Goal: Task Accomplishment & Management: Complete application form

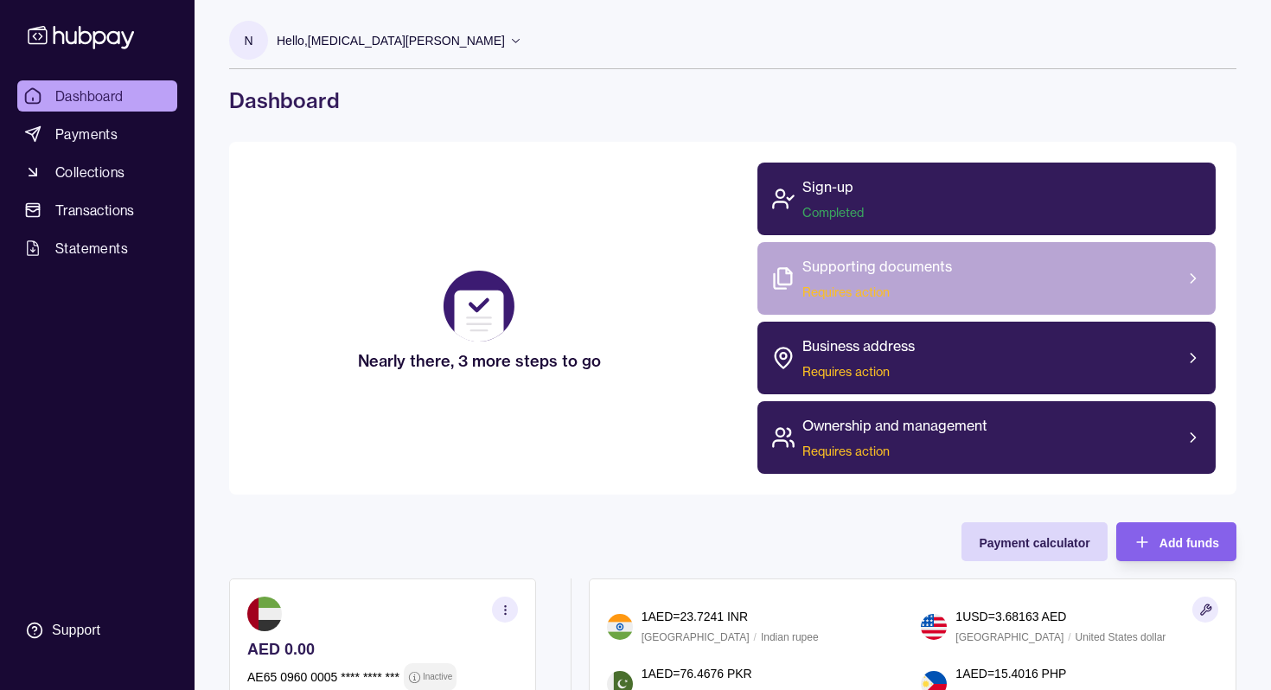
click at [912, 281] on div "Supporting documents Requires action" at bounding box center [877, 278] width 150 height 45
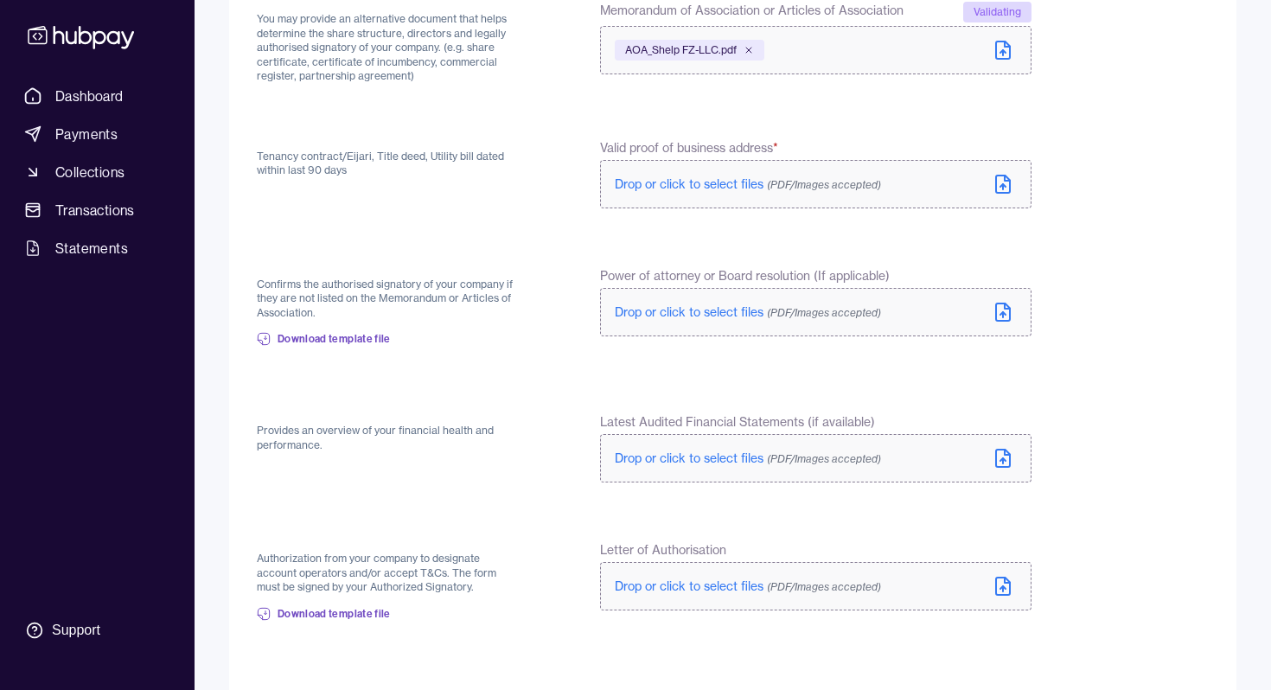
scroll to position [380, 0]
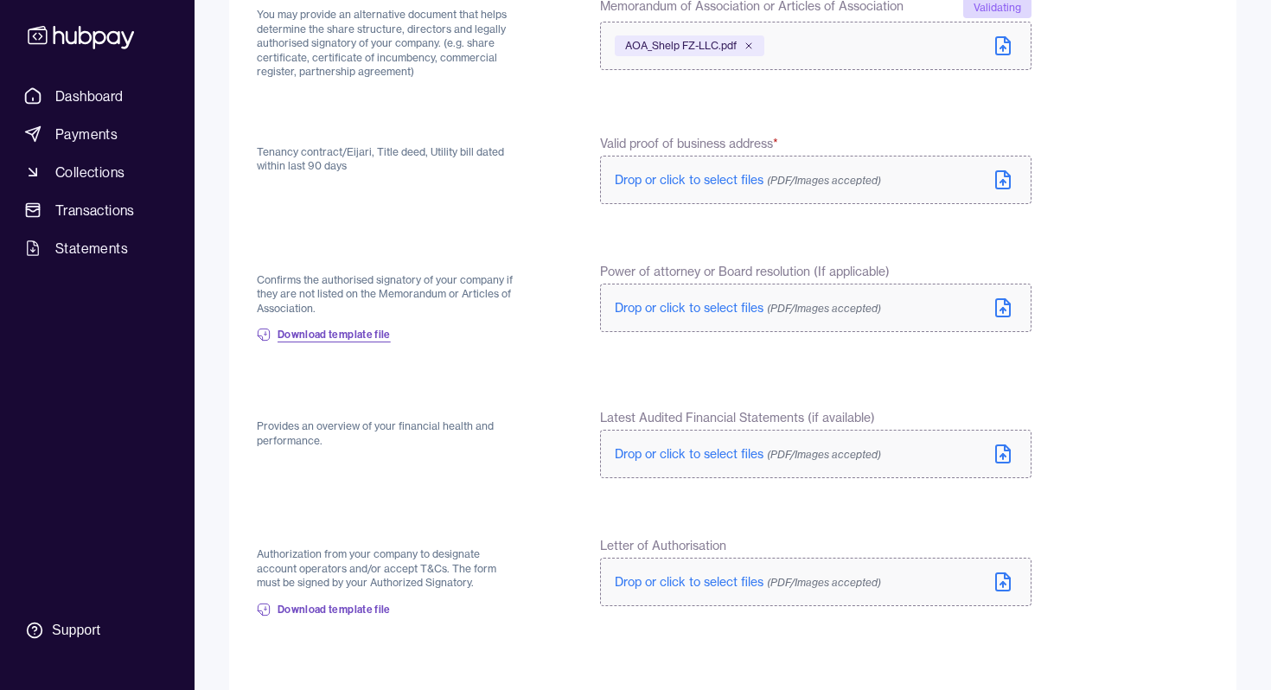
click at [354, 330] on span "Download template file" at bounding box center [334, 335] width 113 height 14
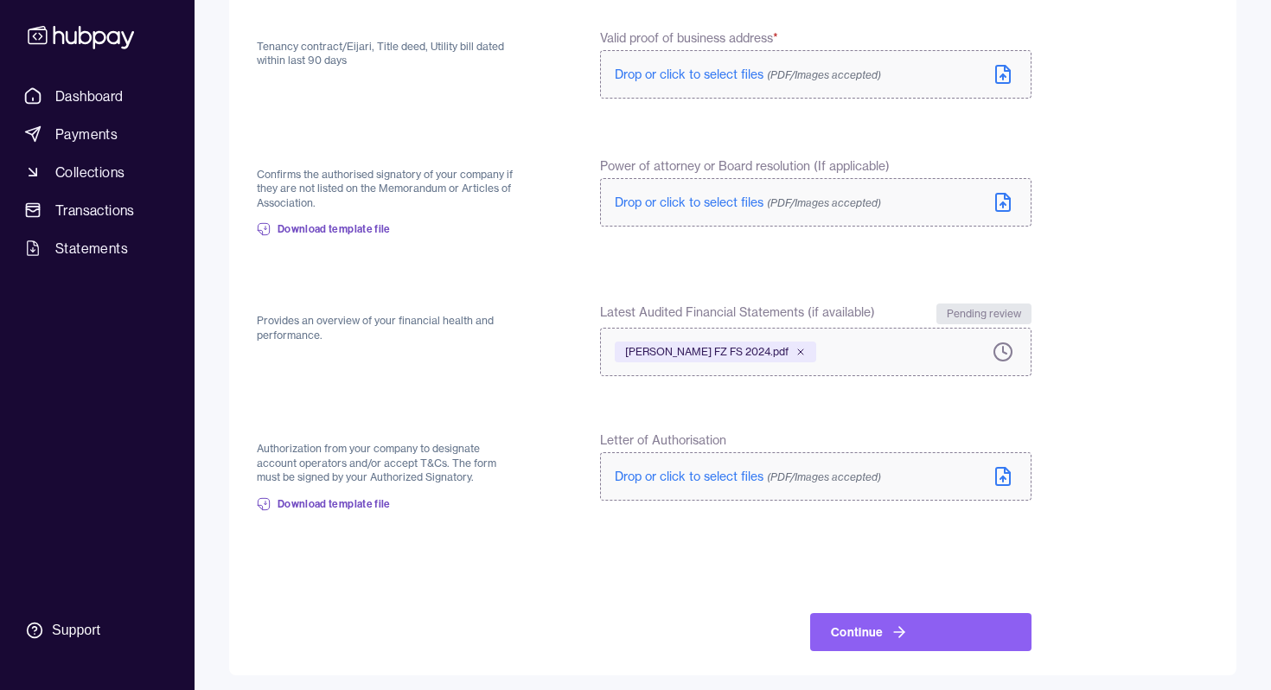
scroll to position [490, 0]
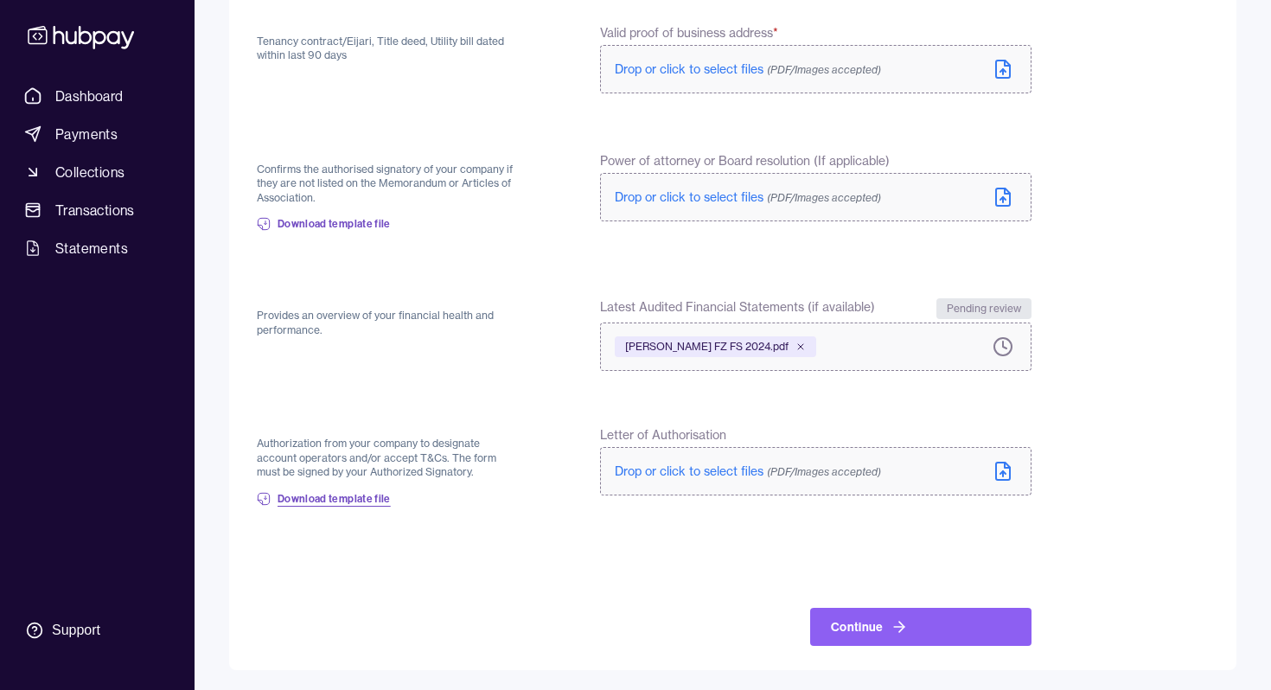
click at [316, 508] on link "Download template file" at bounding box center [324, 499] width 134 height 38
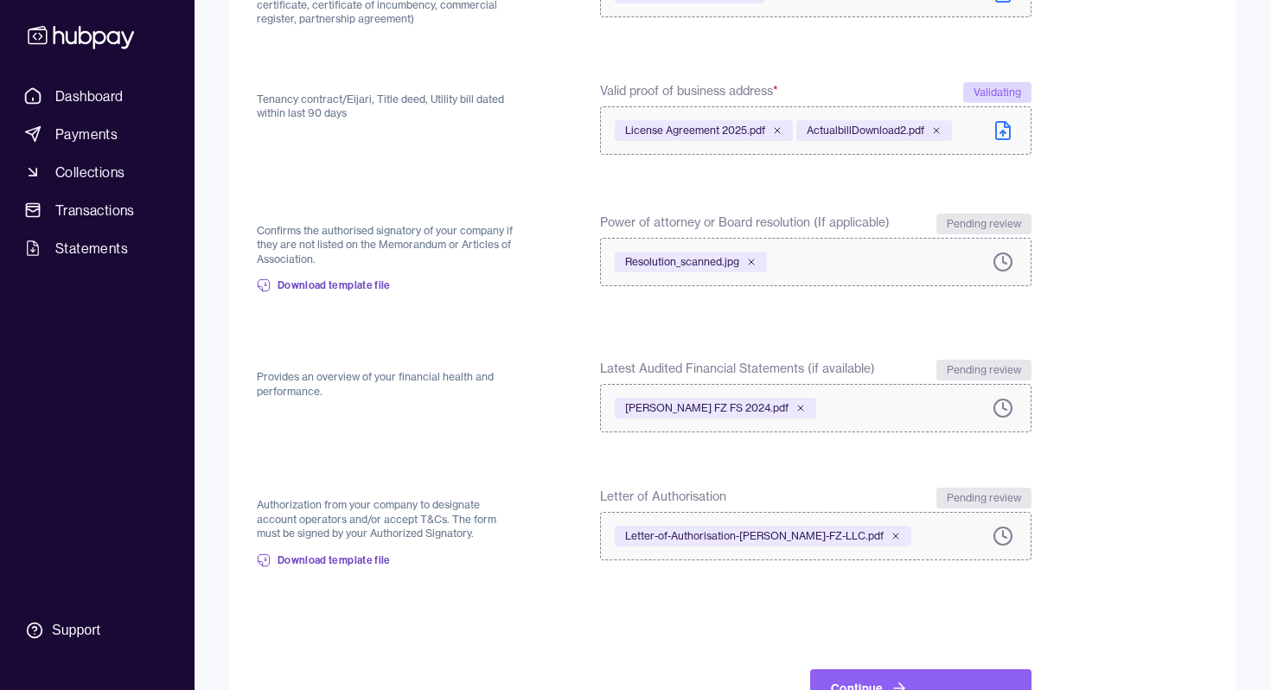
scroll to position [494, 0]
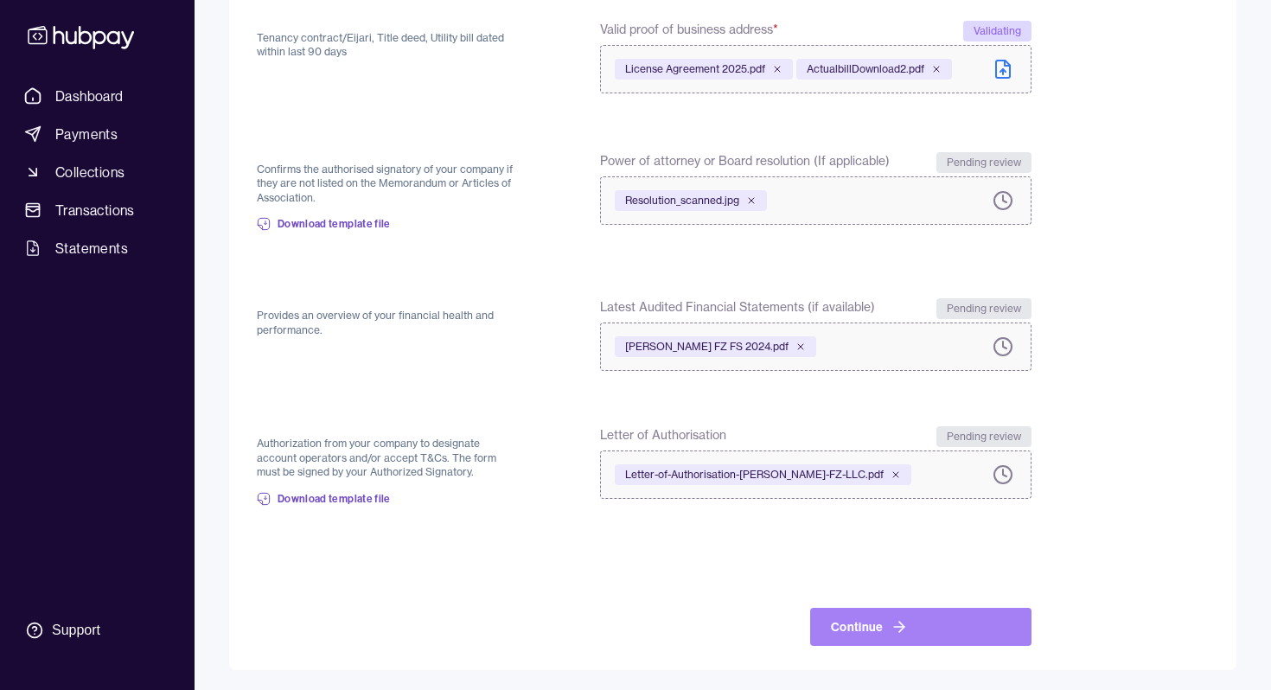
click at [896, 632] on icon at bounding box center [899, 626] width 17 height 17
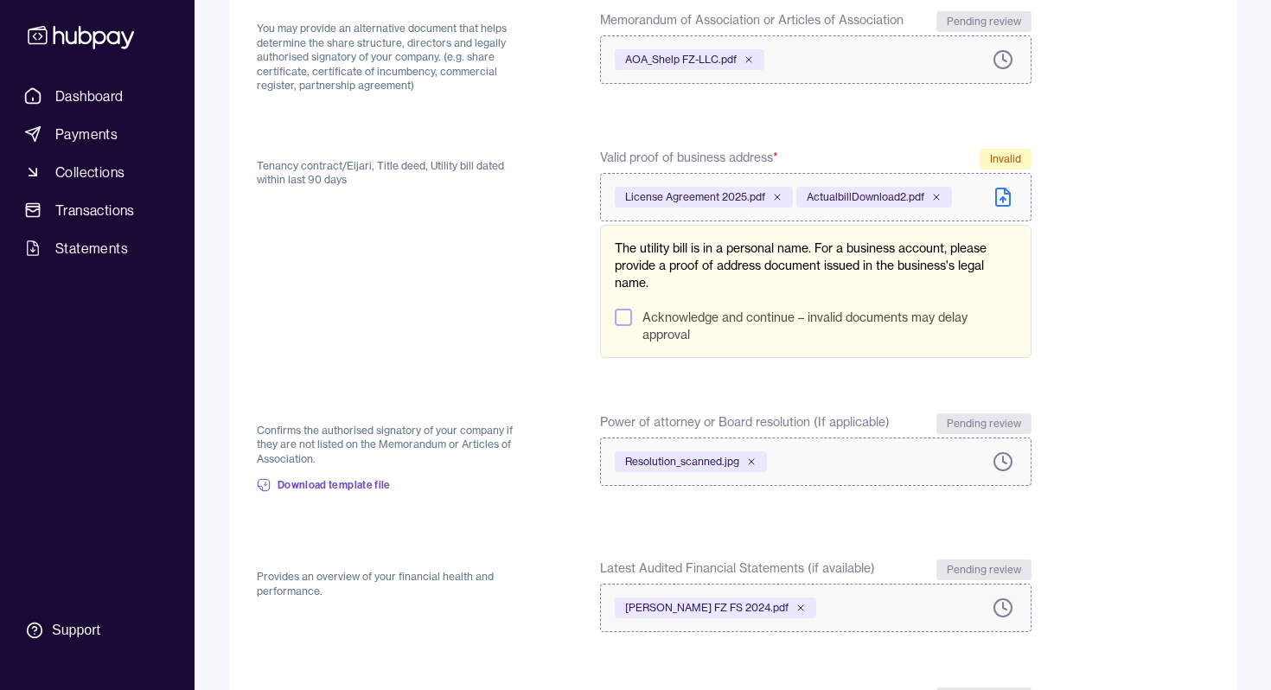
scroll to position [361, 0]
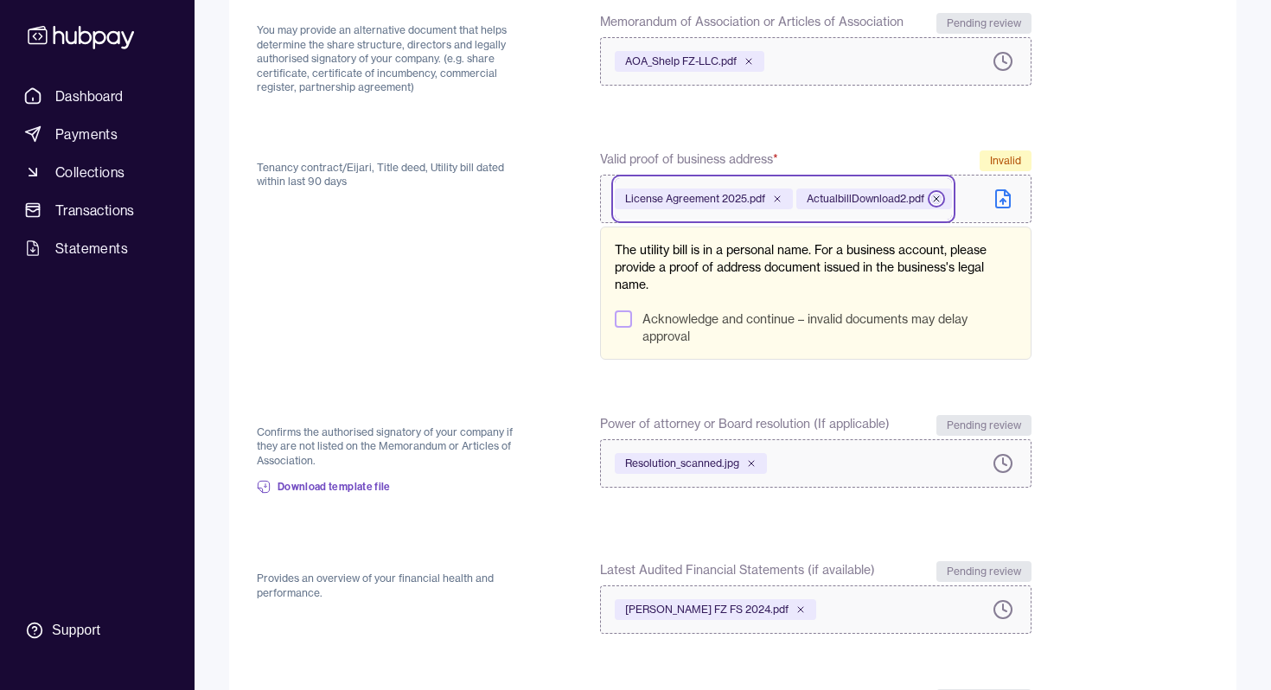
click at [935, 197] on icon at bounding box center [936, 199] width 10 height 10
click at [623, 313] on button "Acknowledge and continue – invalid documents may delay approval" at bounding box center [623, 318] width 17 height 17
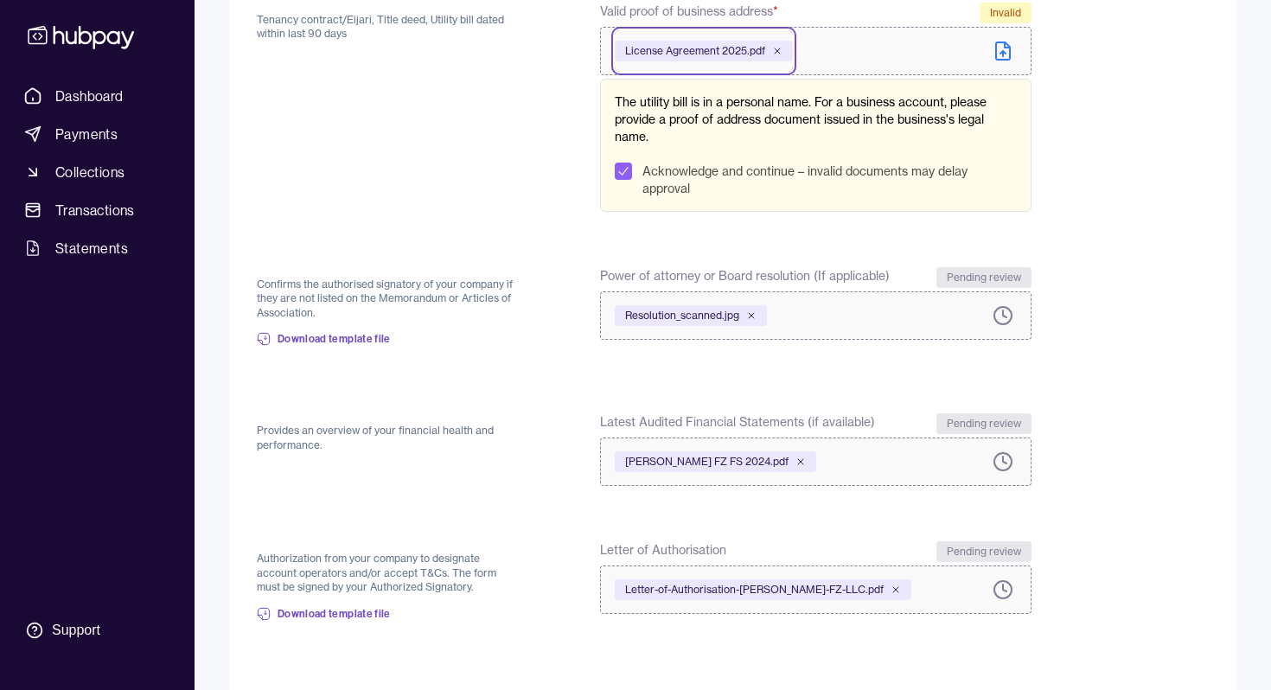
scroll to position [623, 0]
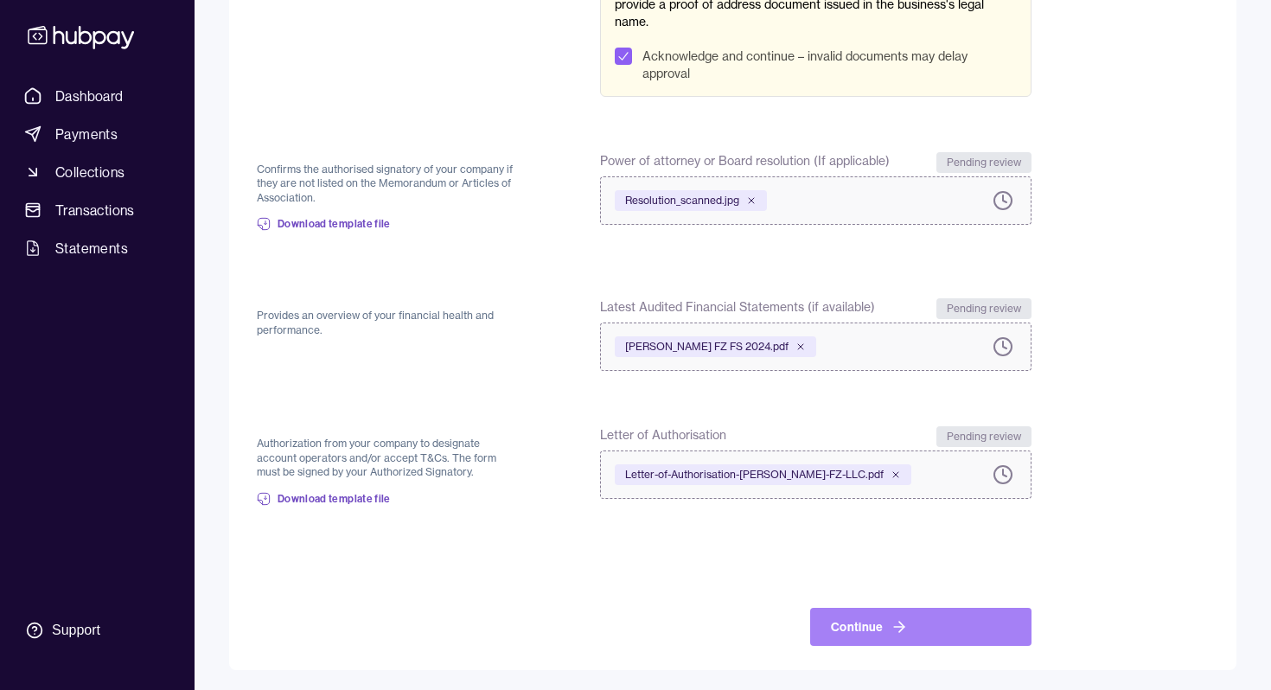
click at [864, 631] on button "Continue" at bounding box center [920, 627] width 221 height 38
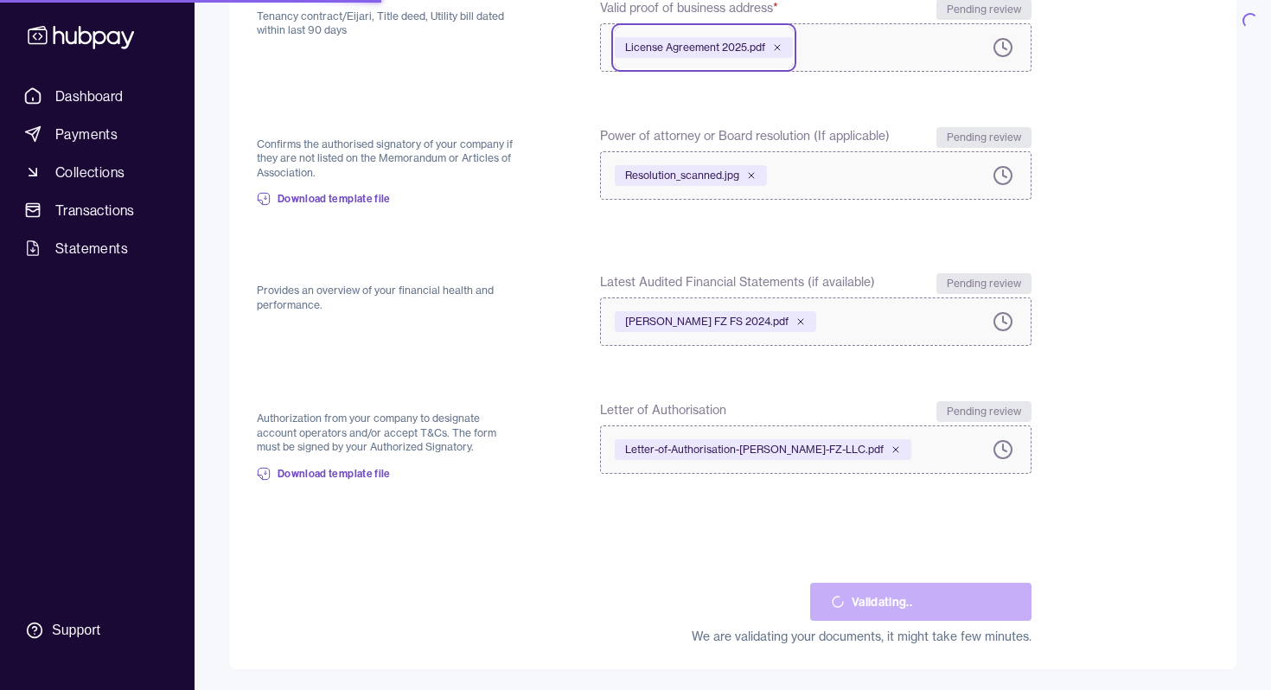
scroll to position [511, 0]
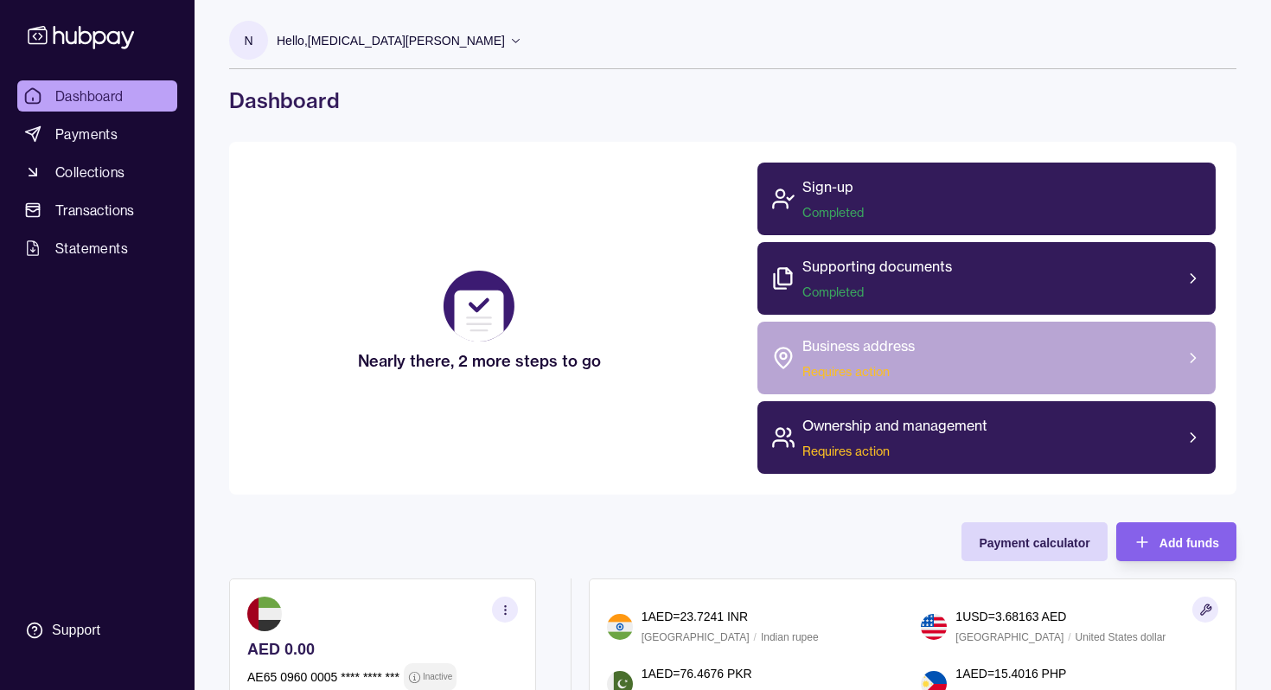
click at [923, 359] on div "Business address Requires action" at bounding box center [986, 358] width 459 height 73
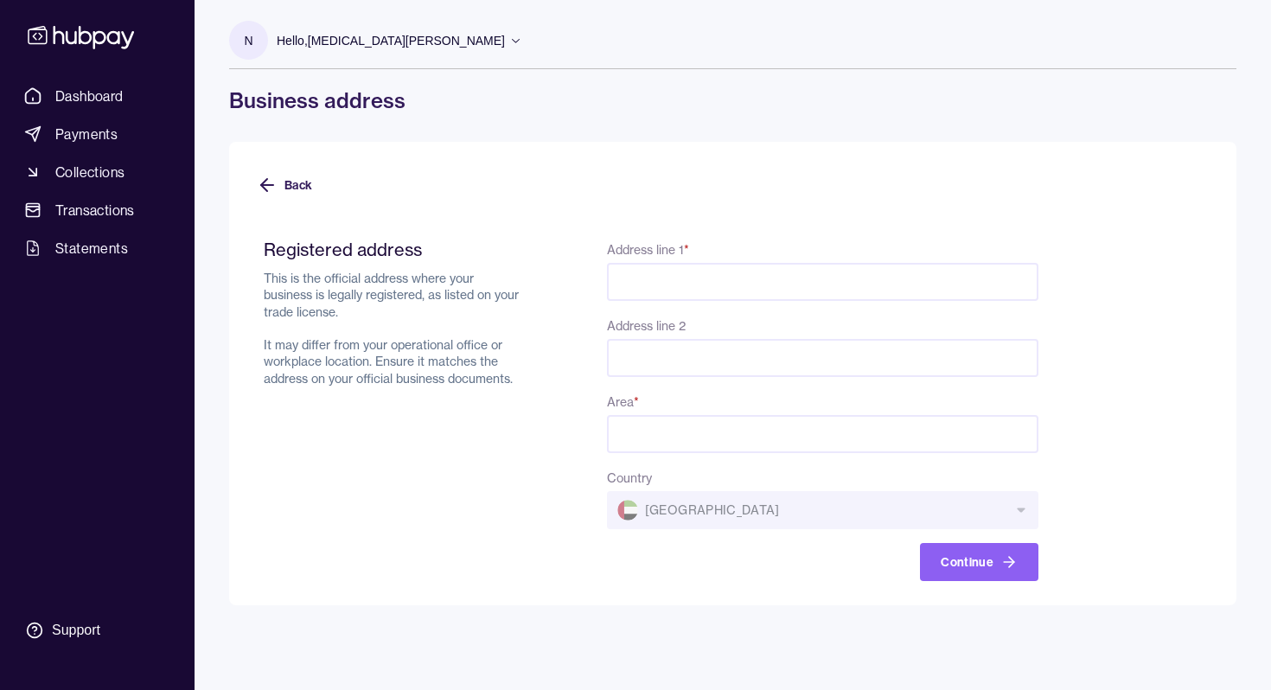
click at [628, 275] on input "Address line 1 *" at bounding box center [822, 282] width 431 height 38
type input "**********"
click at [663, 352] on input "Address line 2" at bounding box center [822, 358] width 431 height 38
type input "********"
click at [674, 434] on input "Area *" at bounding box center [822, 434] width 431 height 38
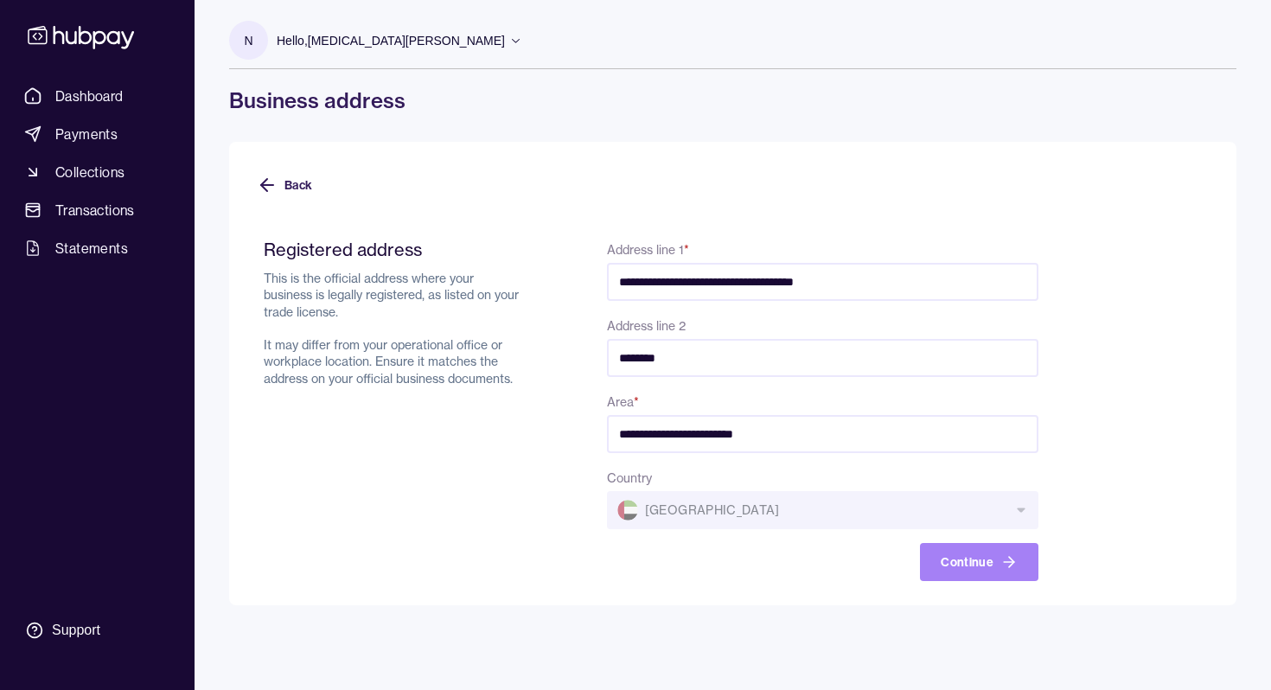
type input "**********"
click at [1027, 561] on button "Continue" at bounding box center [979, 562] width 118 height 38
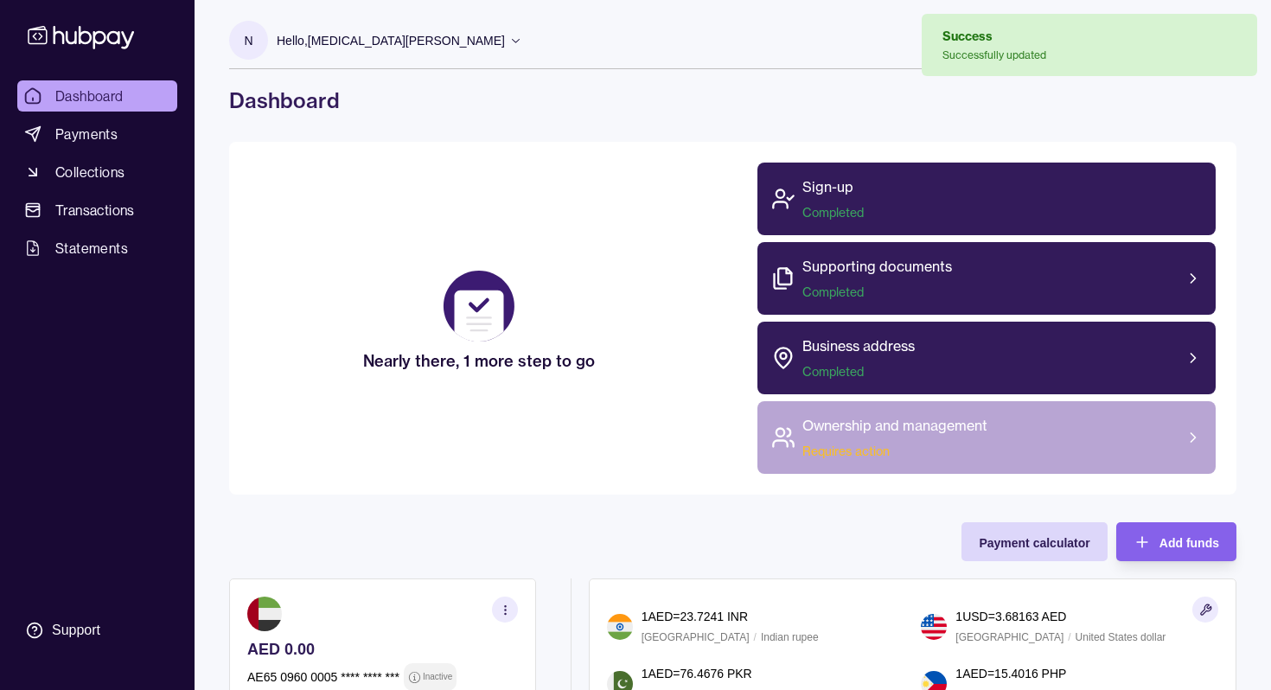
click at [952, 431] on p "Ownership and management" at bounding box center [894, 425] width 185 height 21
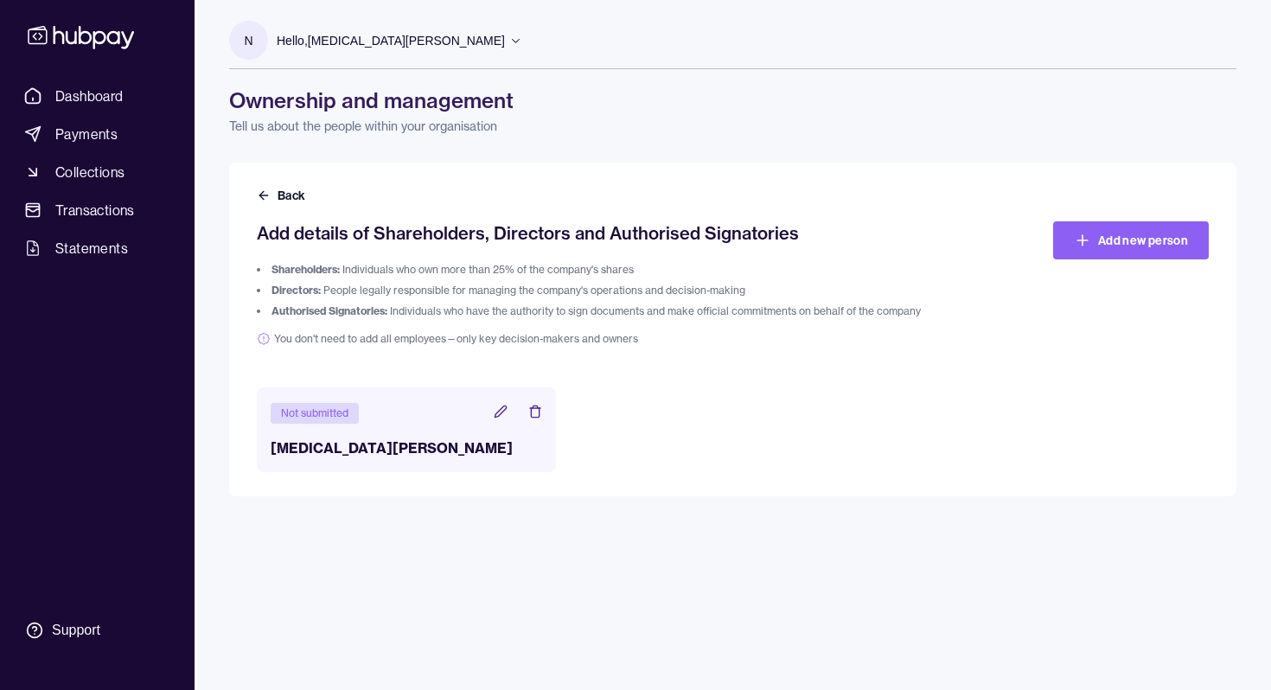
click at [501, 411] on icon at bounding box center [500, 410] width 11 height 11
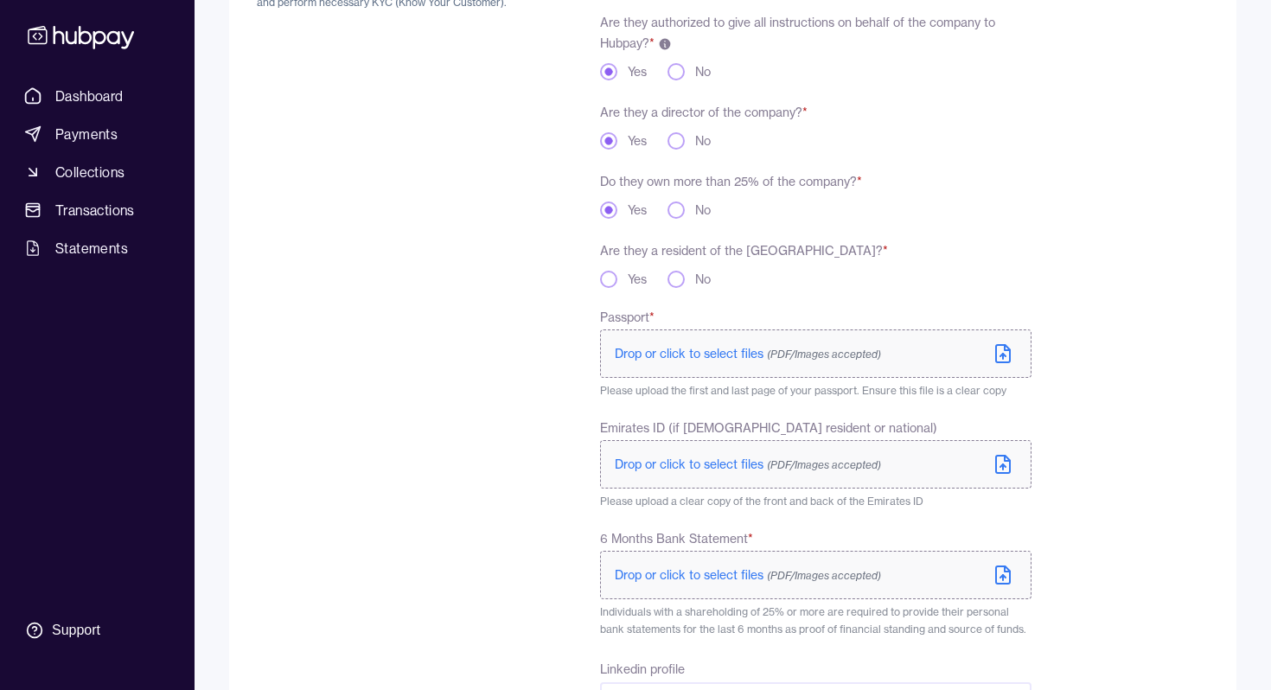
scroll to position [327, 0]
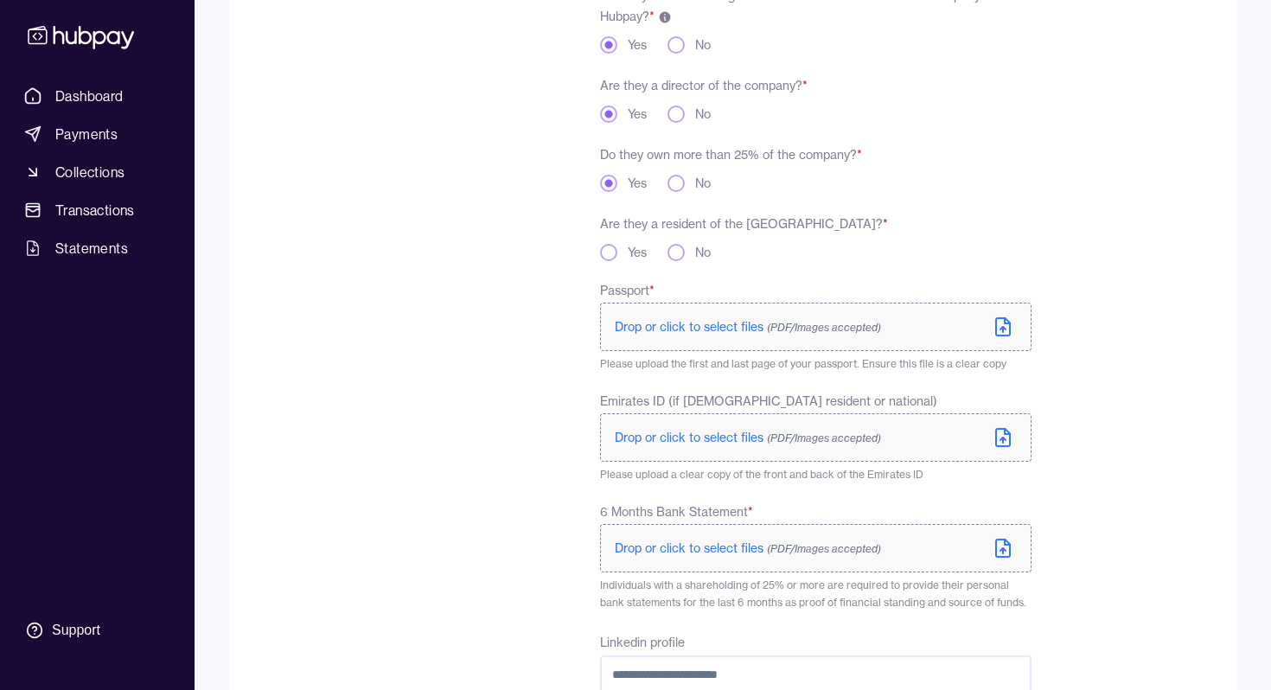
click at [608, 256] on button "Yes" at bounding box center [608, 252] width 17 height 17
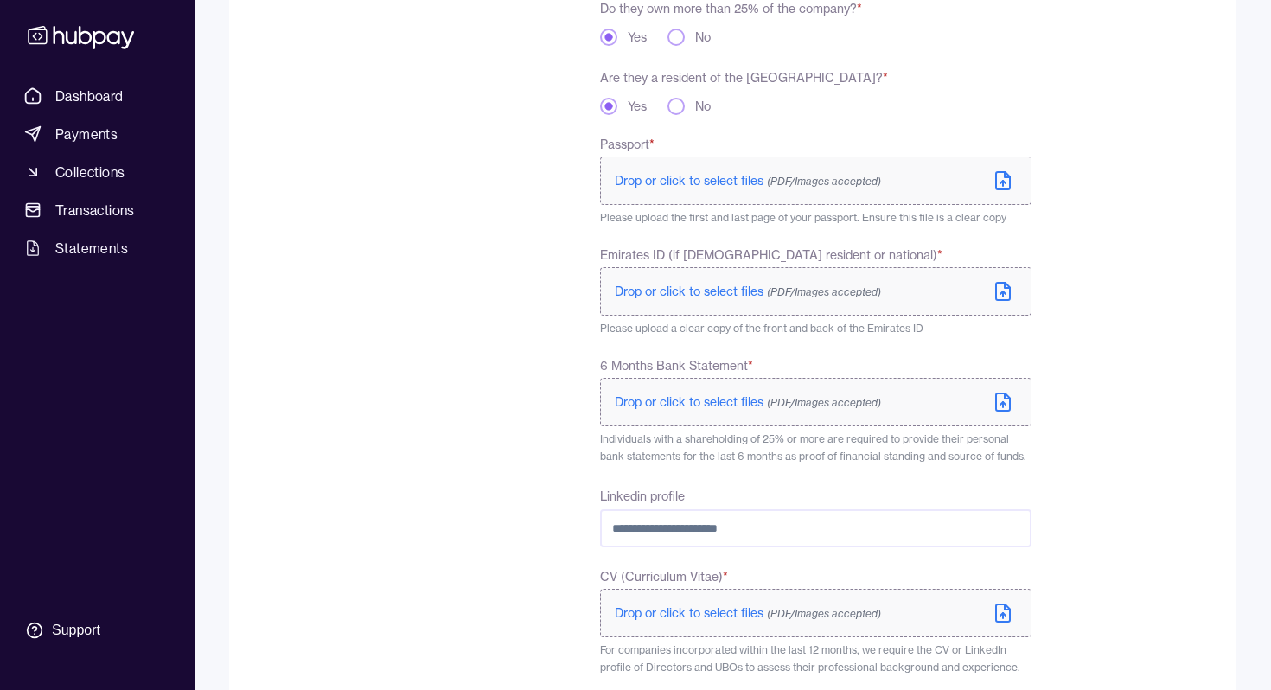
scroll to position [603, 0]
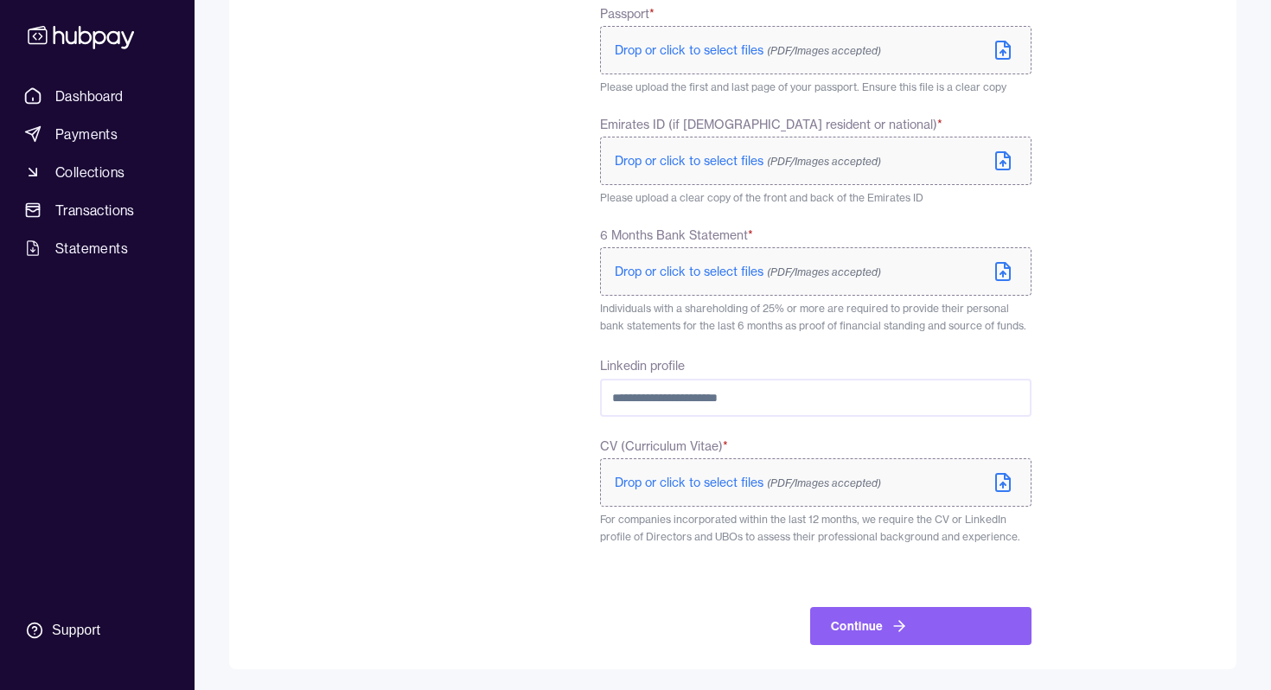
type button "yes"
click at [798, 404] on input "Linkedin profile" at bounding box center [815, 398] width 431 height 38
paste input "**********"
type input "**********"
click at [1103, 344] on form "**********" at bounding box center [733, 124] width 952 height 1041
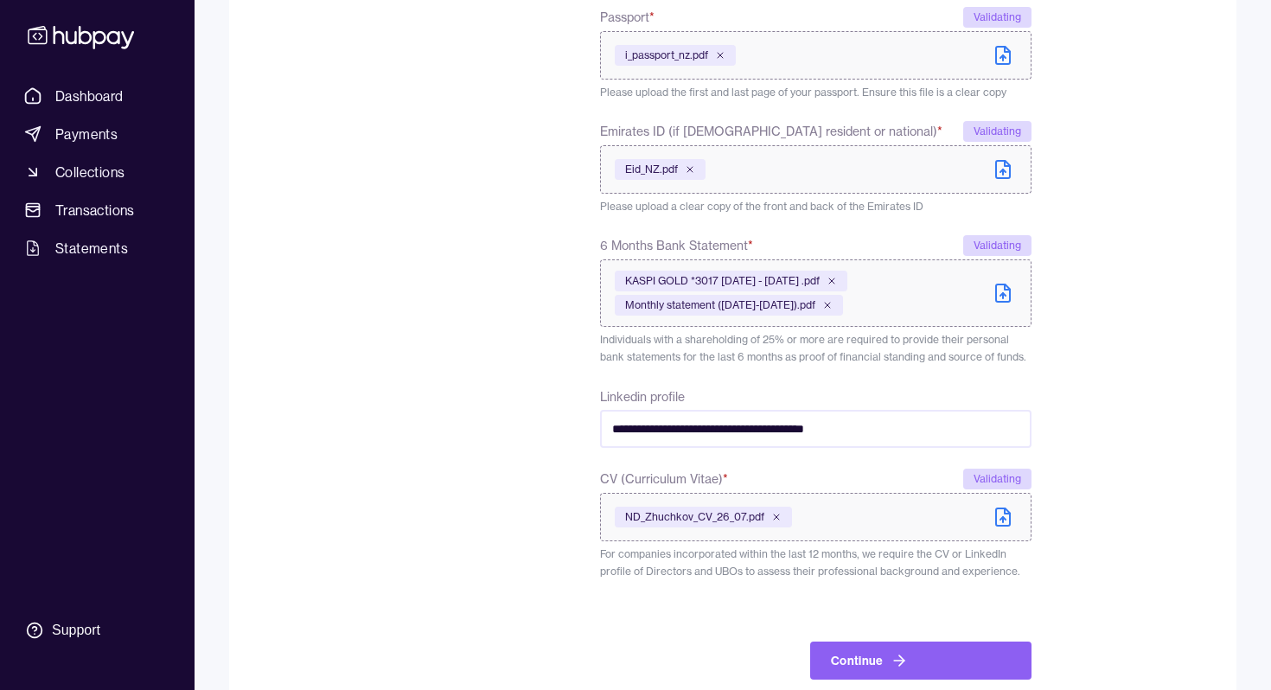
scroll to position [636, 0]
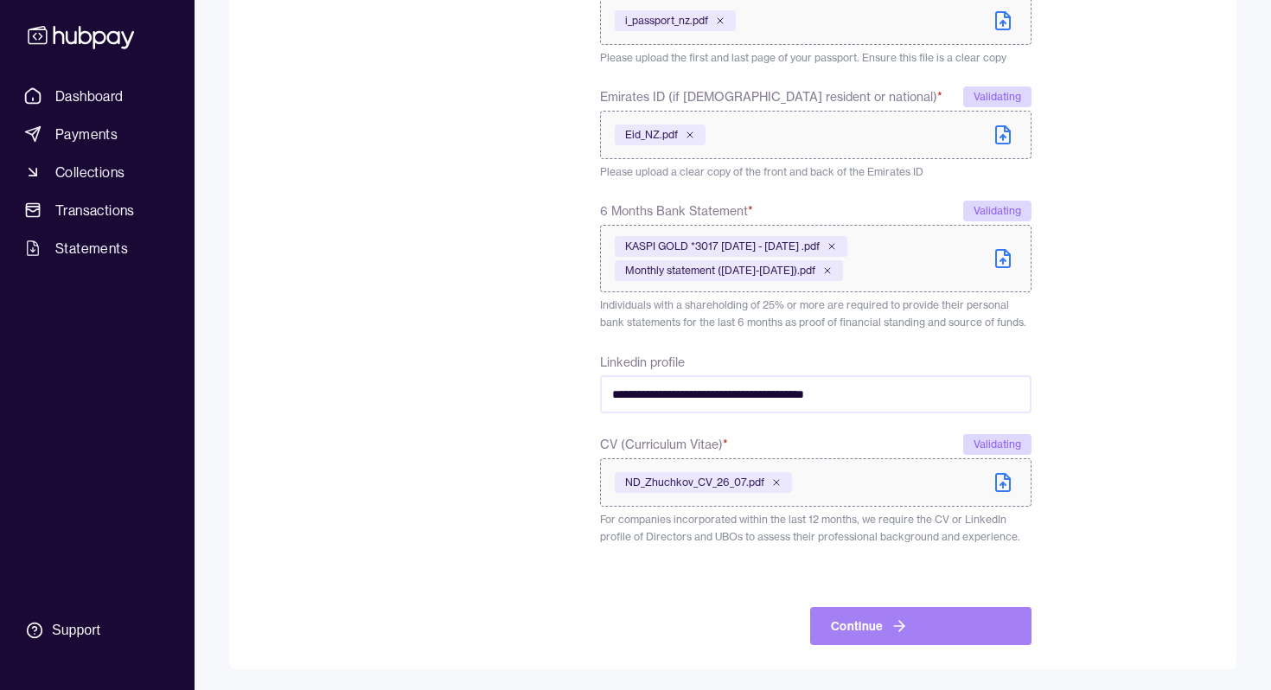
click at [898, 632] on icon "submit" at bounding box center [899, 625] width 17 height 17
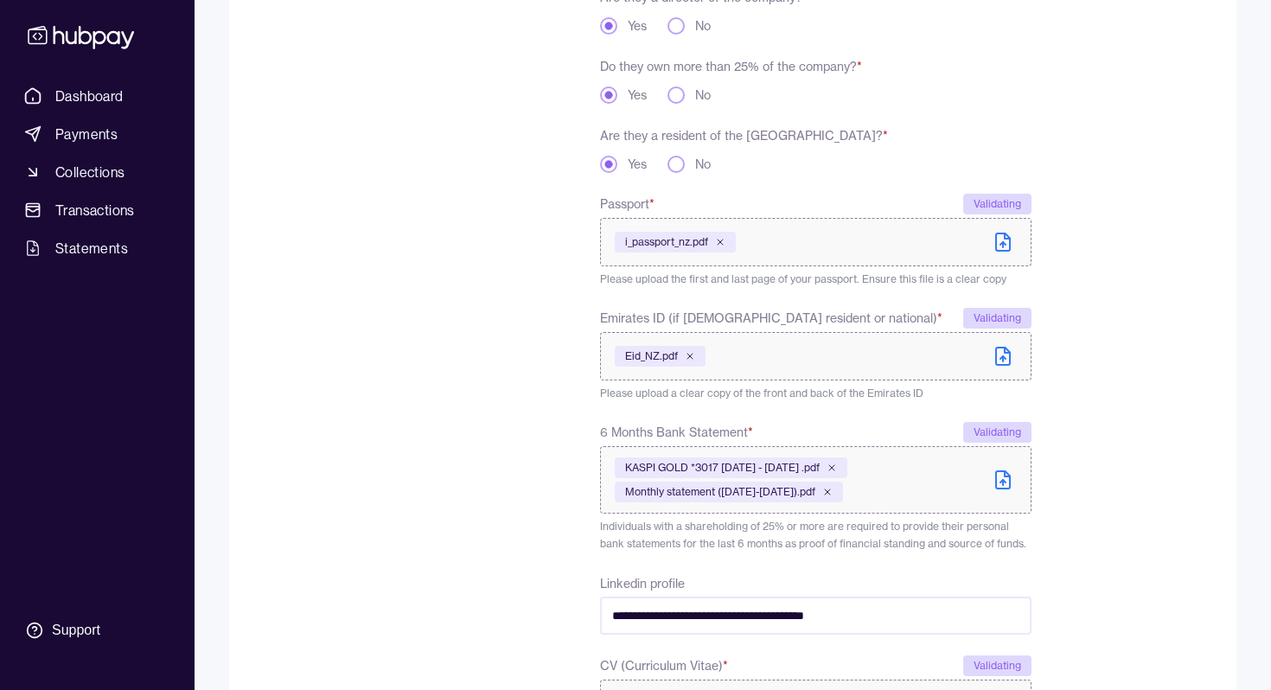
scroll to position [674, 0]
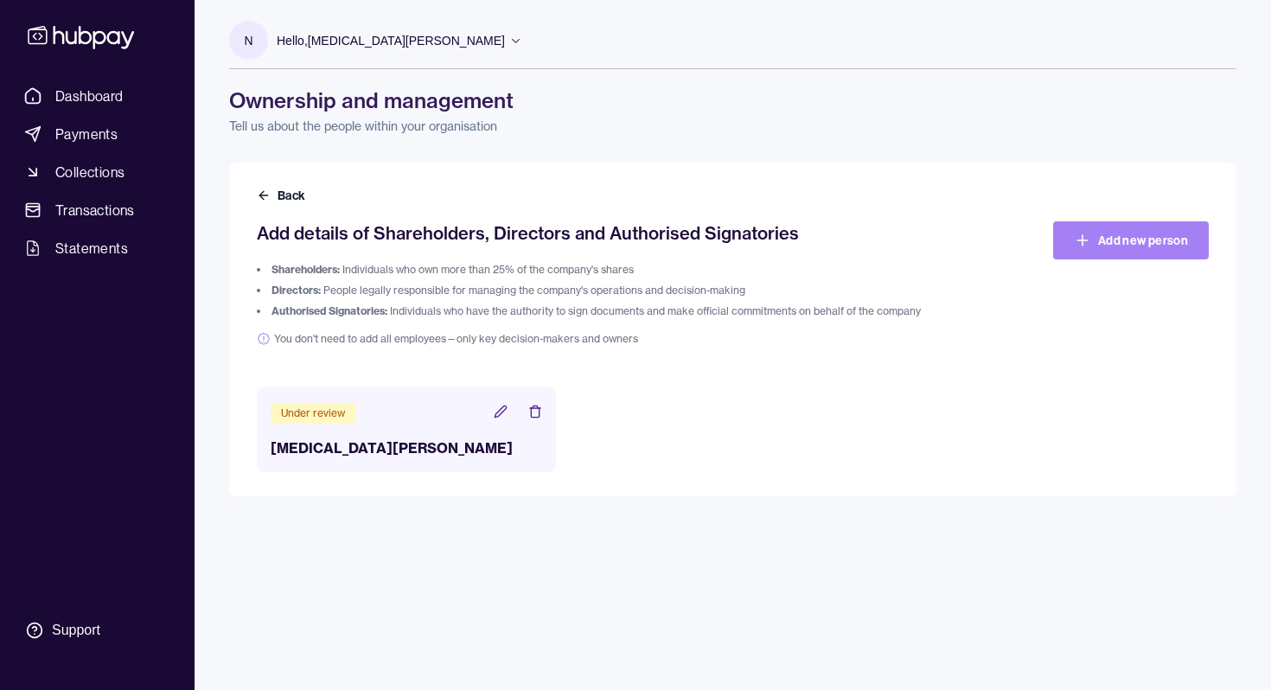
click at [1138, 241] on link "Add new person" at bounding box center [1131, 240] width 156 height 38
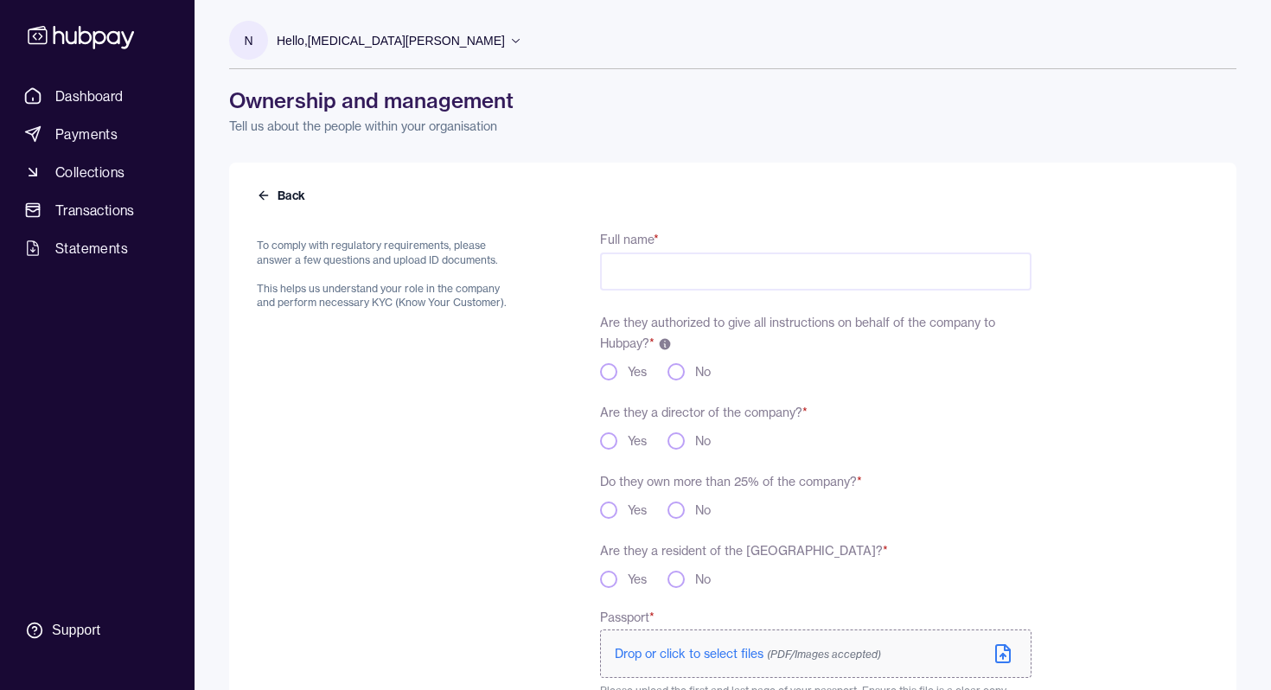
click at [726, 267] on input "Full name *" at bounding box center [815, 271] width 431 height 38
type input "*"
type input "**********"
click at [985, 399] on div "**********" at bounding box center [815, 572] width 431 height 688
click at [609, 365] on button "Yes" at bounding box center [608, 371] width 17 height 17
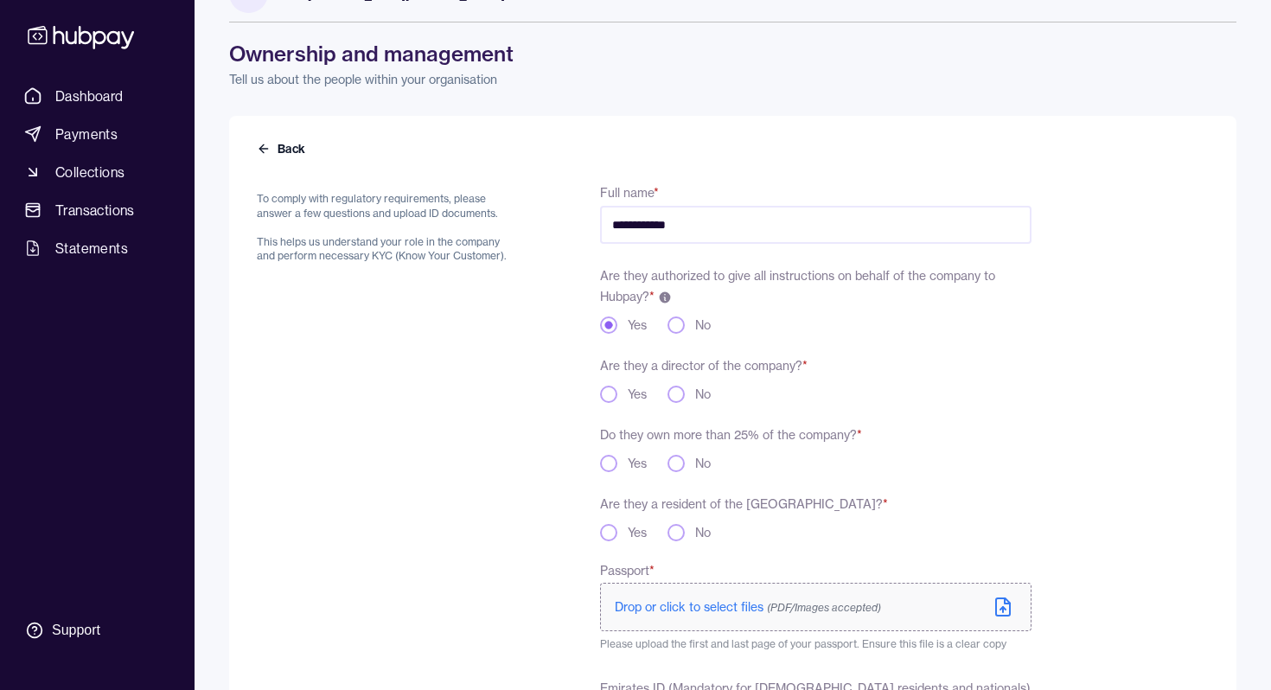
scroll to position [54, 0]
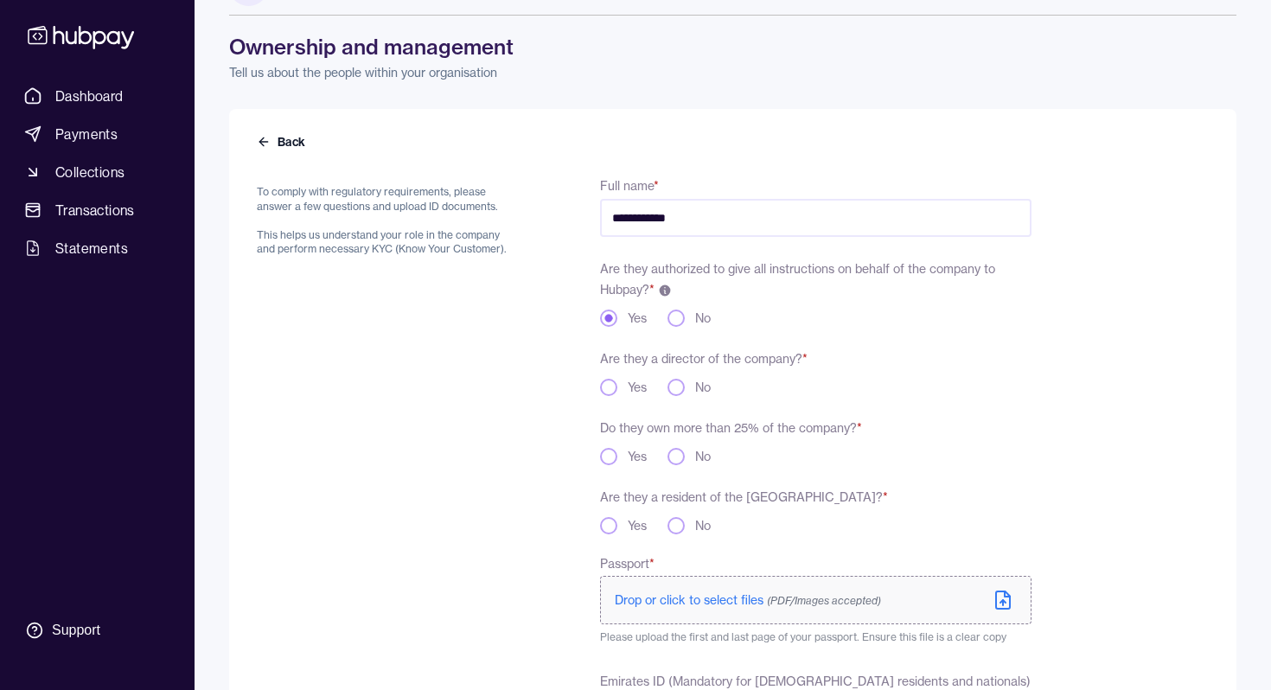
click at [603, 395] on div "Yes" at bounding box center [623, 387] width 47 height 17
click at [603, 391] on button "Yes" at bounding box center [608, 387] width 17 height 17
click at [613, 461] on button "Yes" at bounding box center [608, 456] width 17 height 17
click at [612, 521] on button "Yes" at bounding box center [608, 525] width 17 height 17
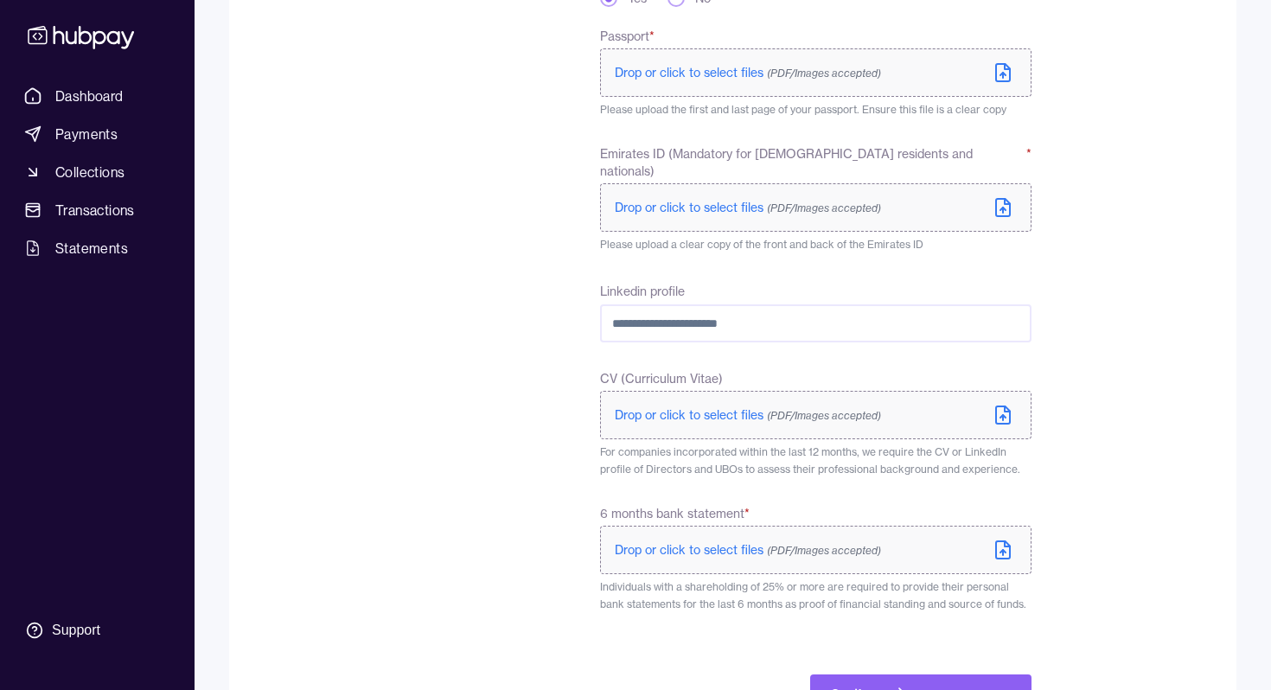
scroll to position [631, 0]
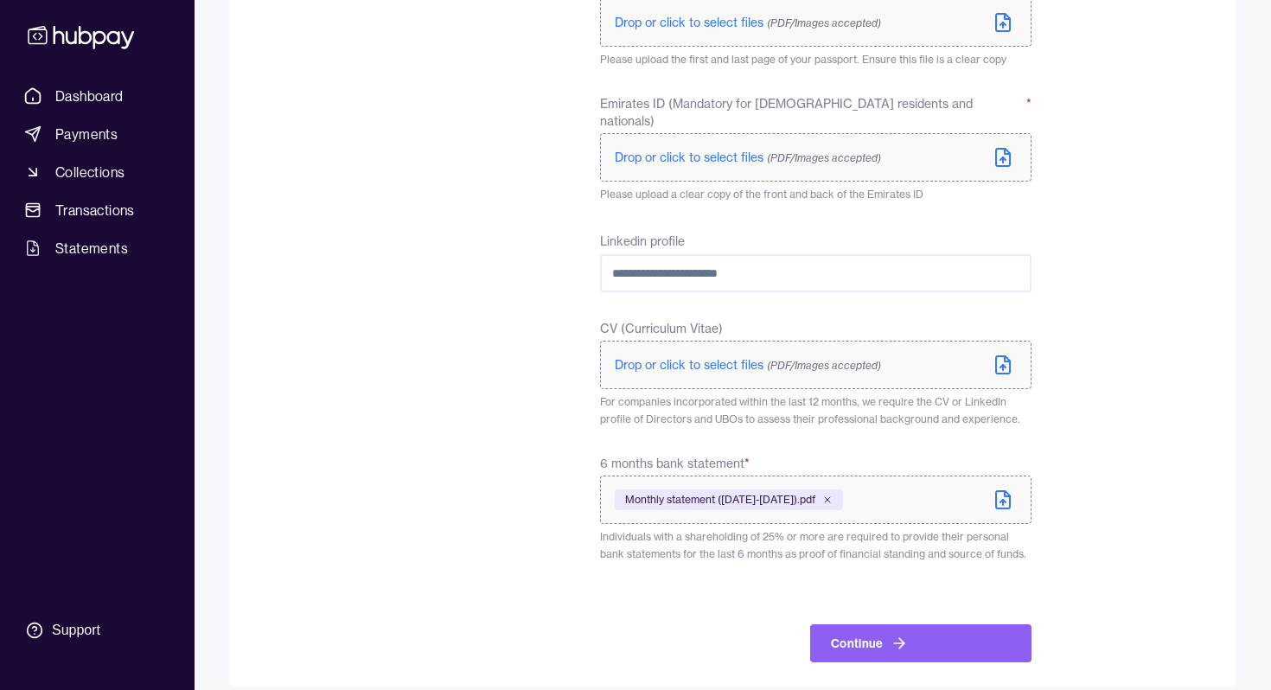
type button "yes"
click at [848, 254] on input "Linkedin profile" at bounding box center [815, 273] width 431 height 38
paste input "**********"
type input "**********"
click at [1115, 266] on form "**********" at bounding box center [733, 119] width 952 height 1086
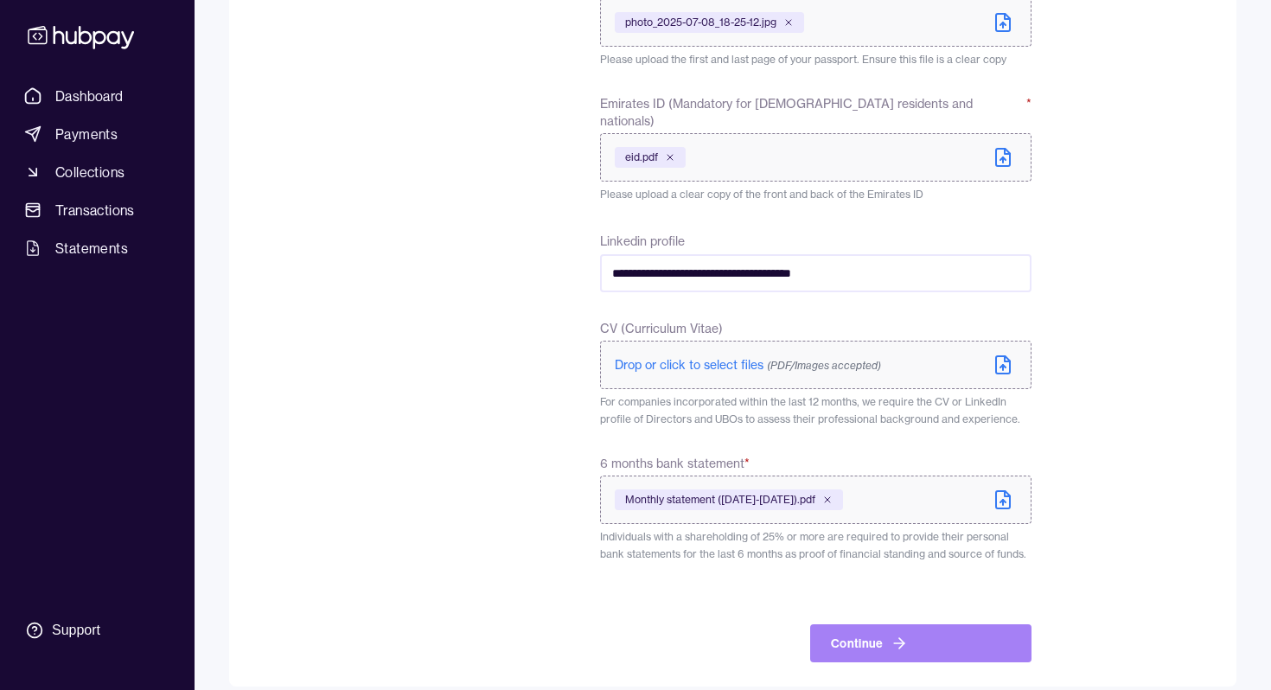
click at [983, 624] on button "Continue" at bounding box center [920, 643] width 221 height 38
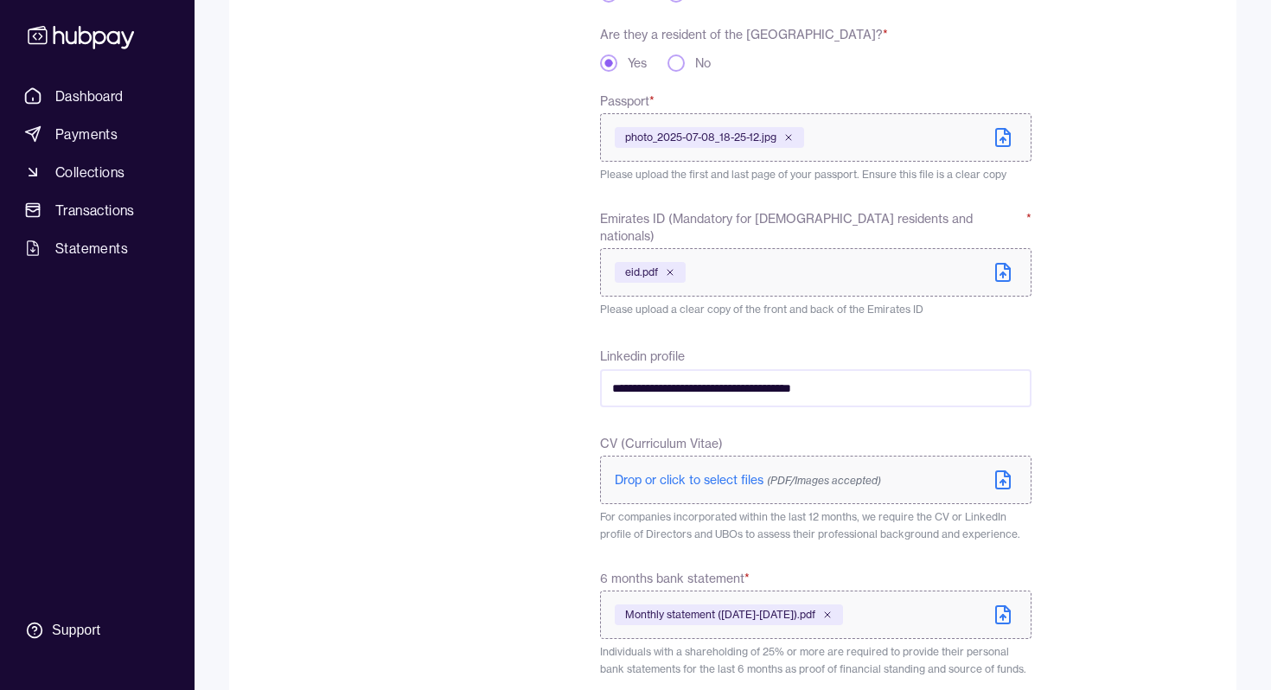
scroll to position [669, 0]
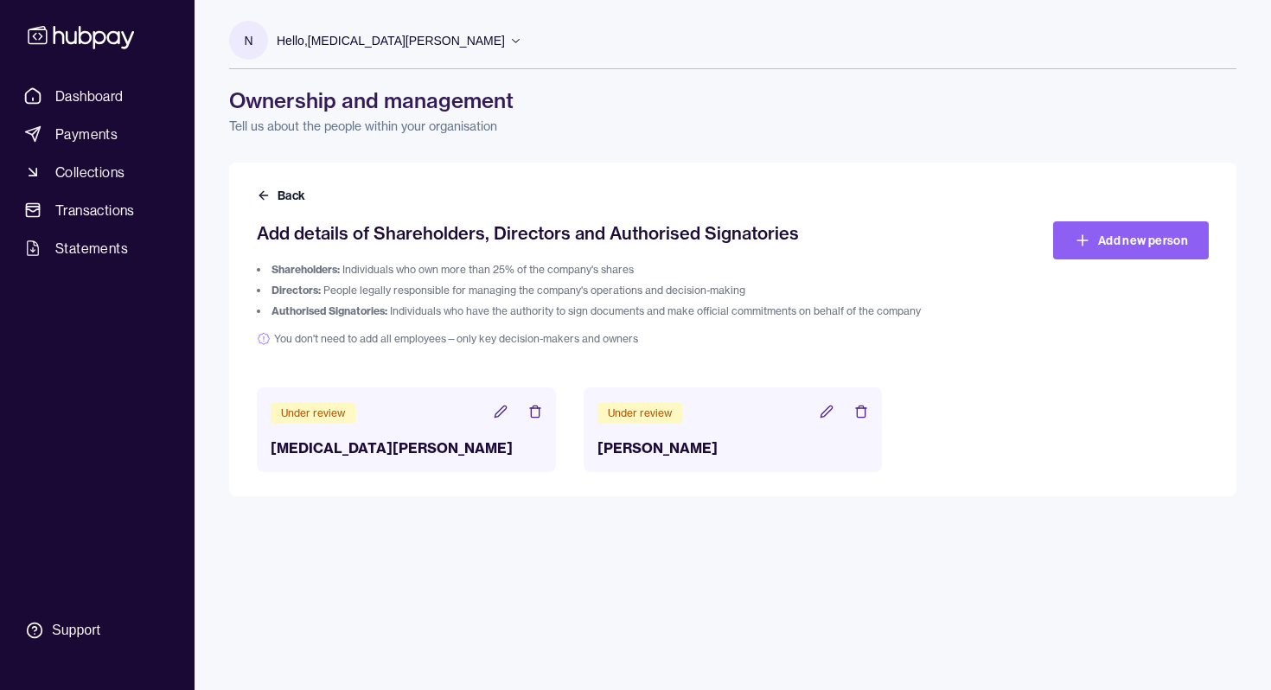
click at [508, 415] on header "Under review" at bounding box center [406, 412] width 271 height 22
click at [501, 415] on icon at bounding box center [501, 412] width 14 height 14
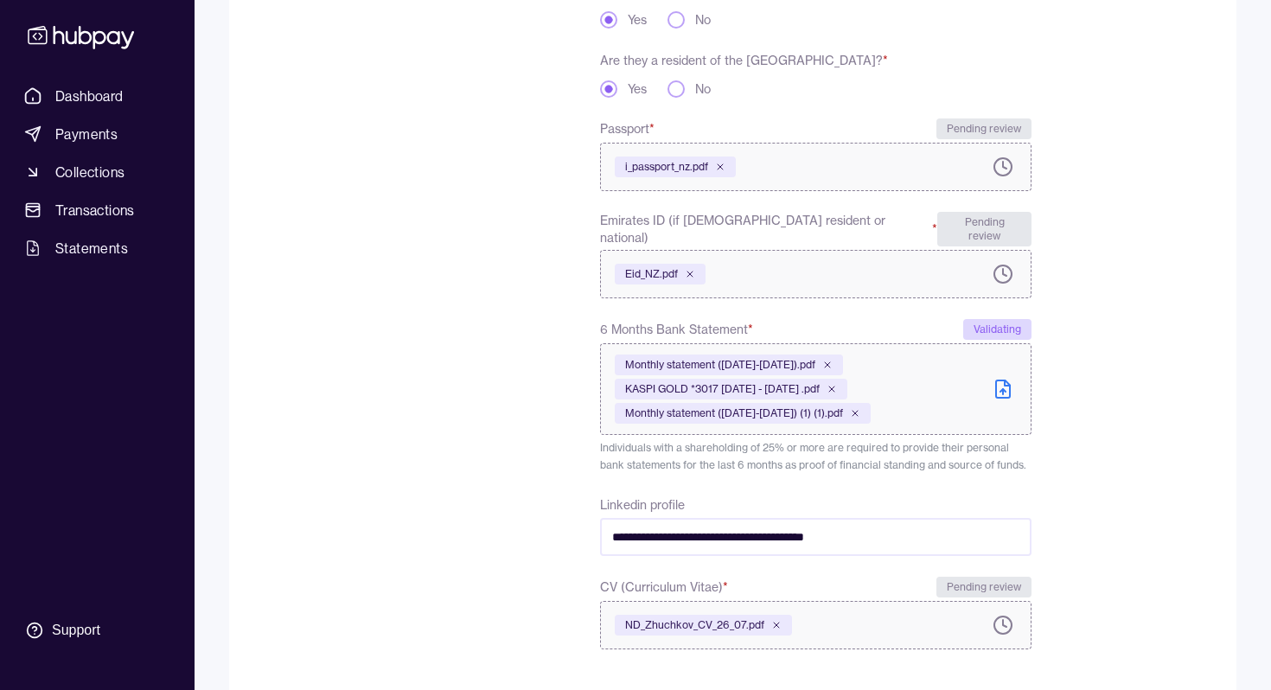
scroll to position [581, 0]
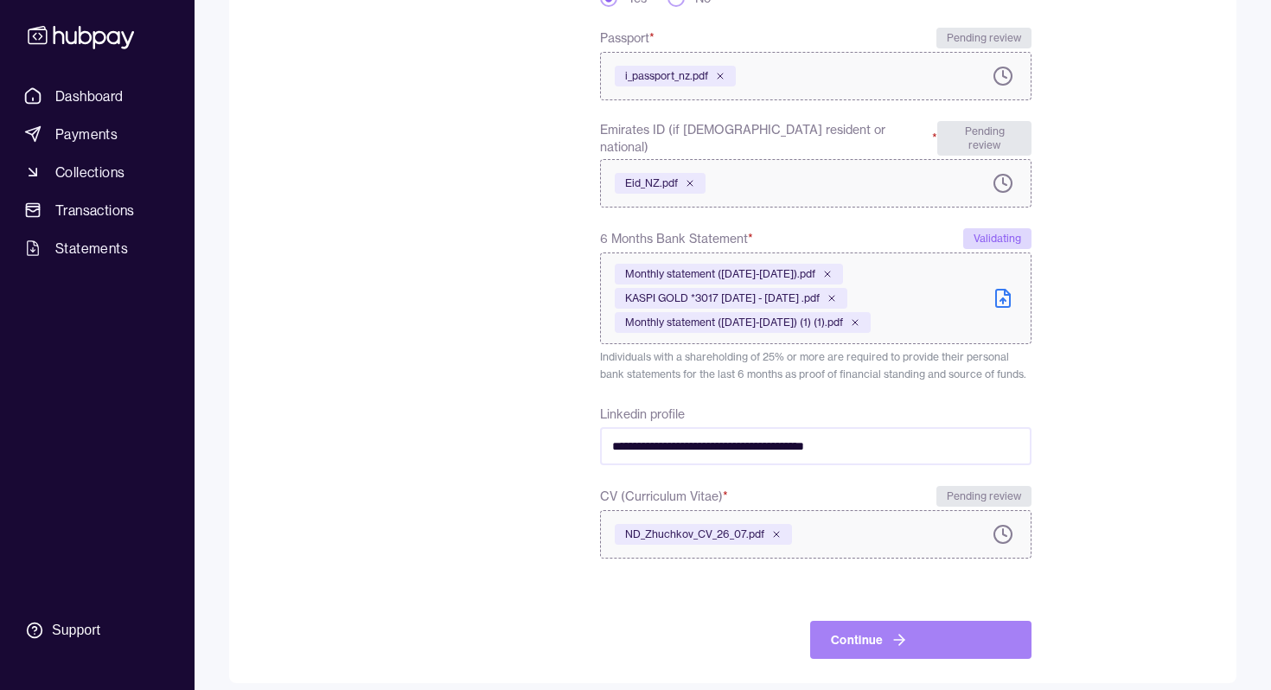
click at [901, 635] on icon "submit" at bounding box center [901, 640] width 5 height 10
click at [964, 621] on button "Continue" at bounding box center [920, 640] width 221 height 38
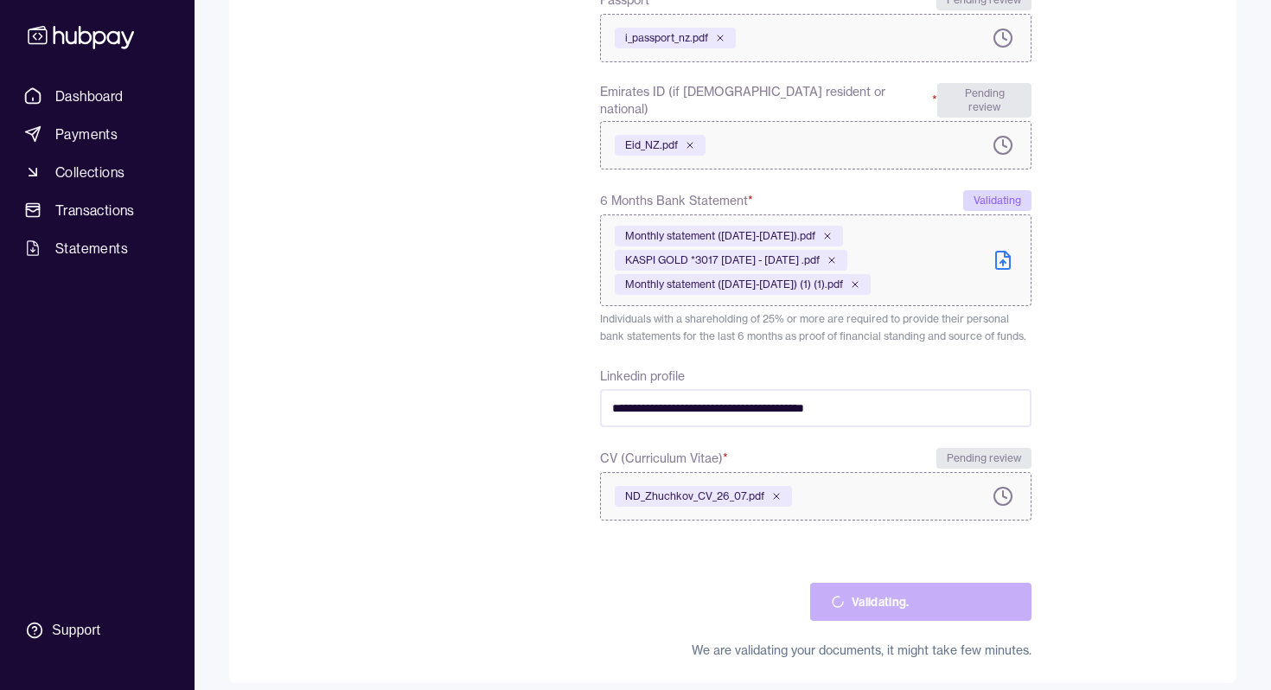
scroll to position [0, 0]
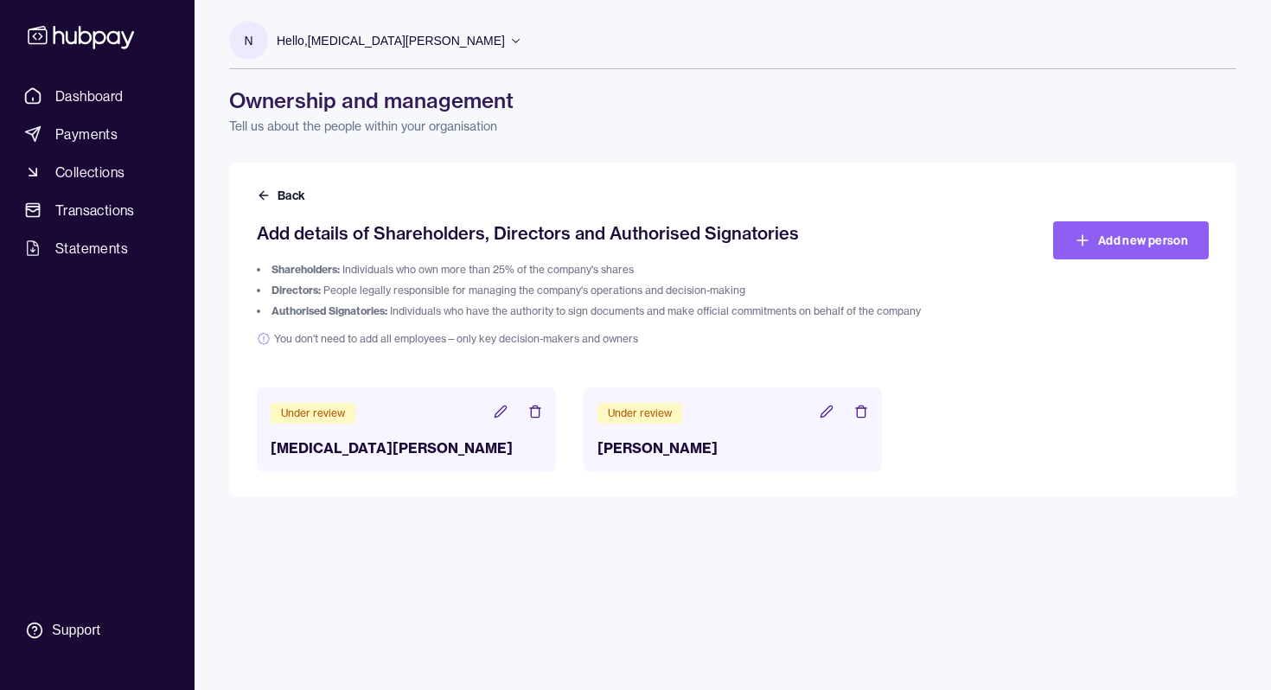
click at [831, 417] on icon at bounding box center [827, 412] width 14 height 14
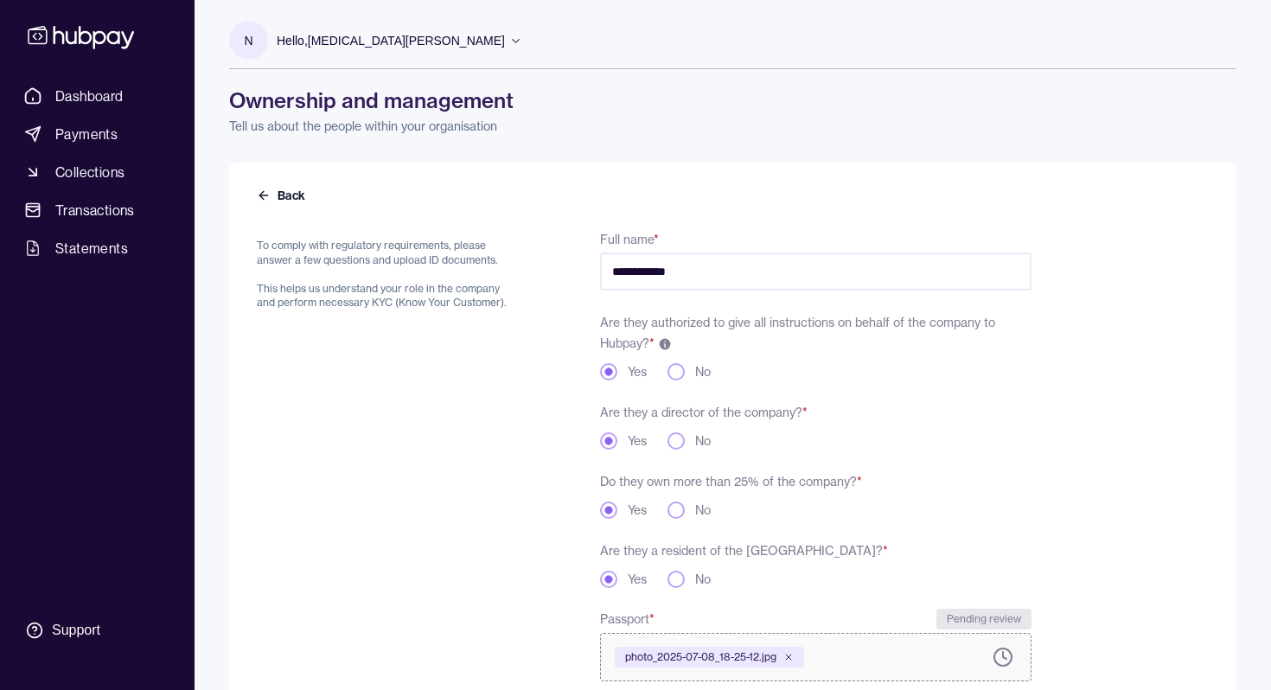
scroll to position [654, 0]
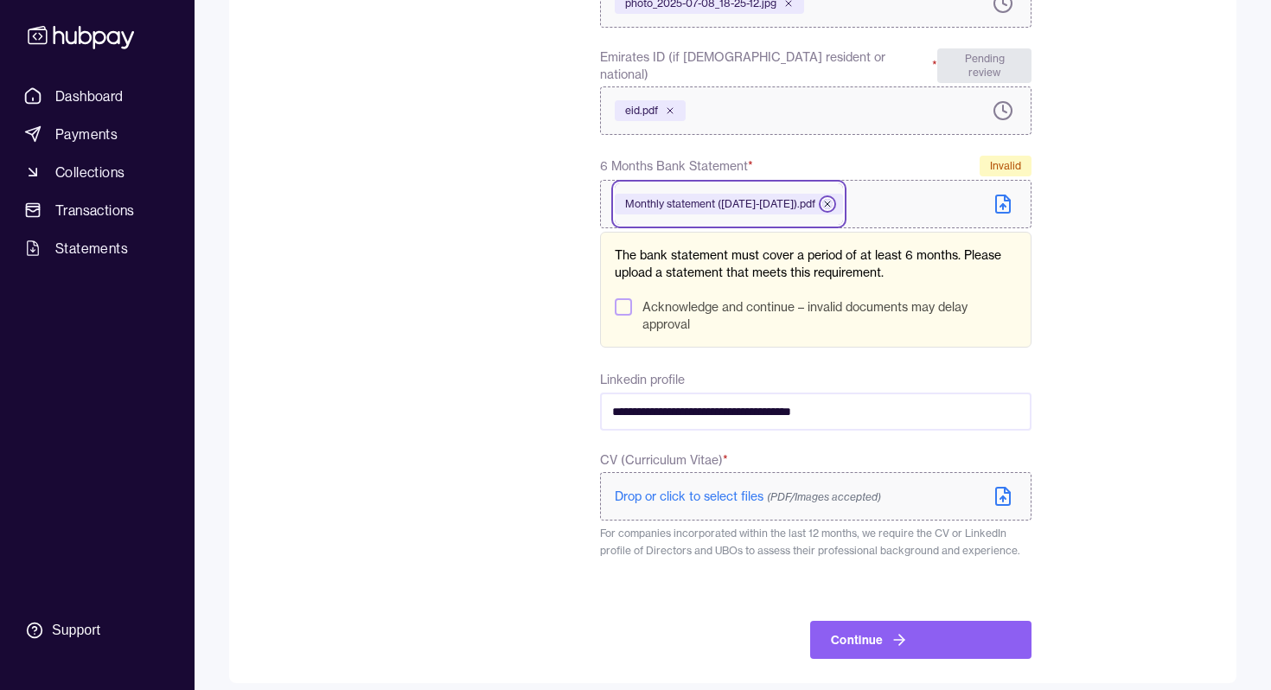
click at [833, 199] on icon at bounding box center [827, 204] width 10 height 10
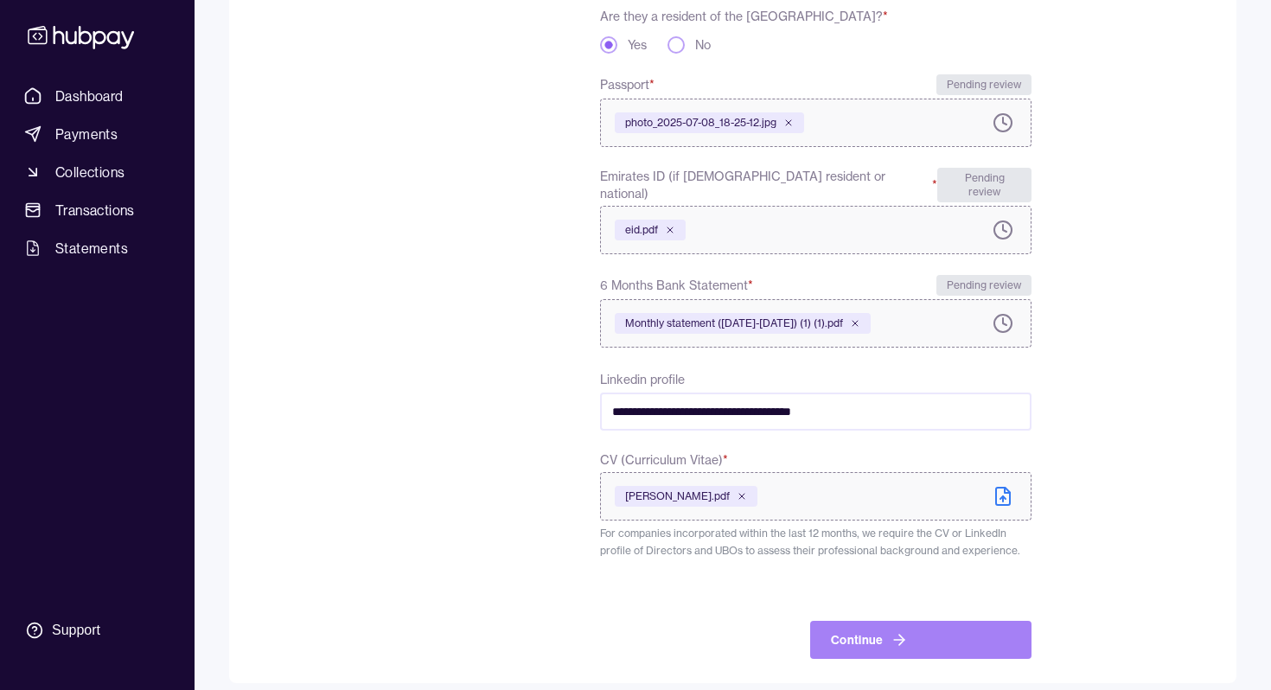
scroll to position [538, 0]
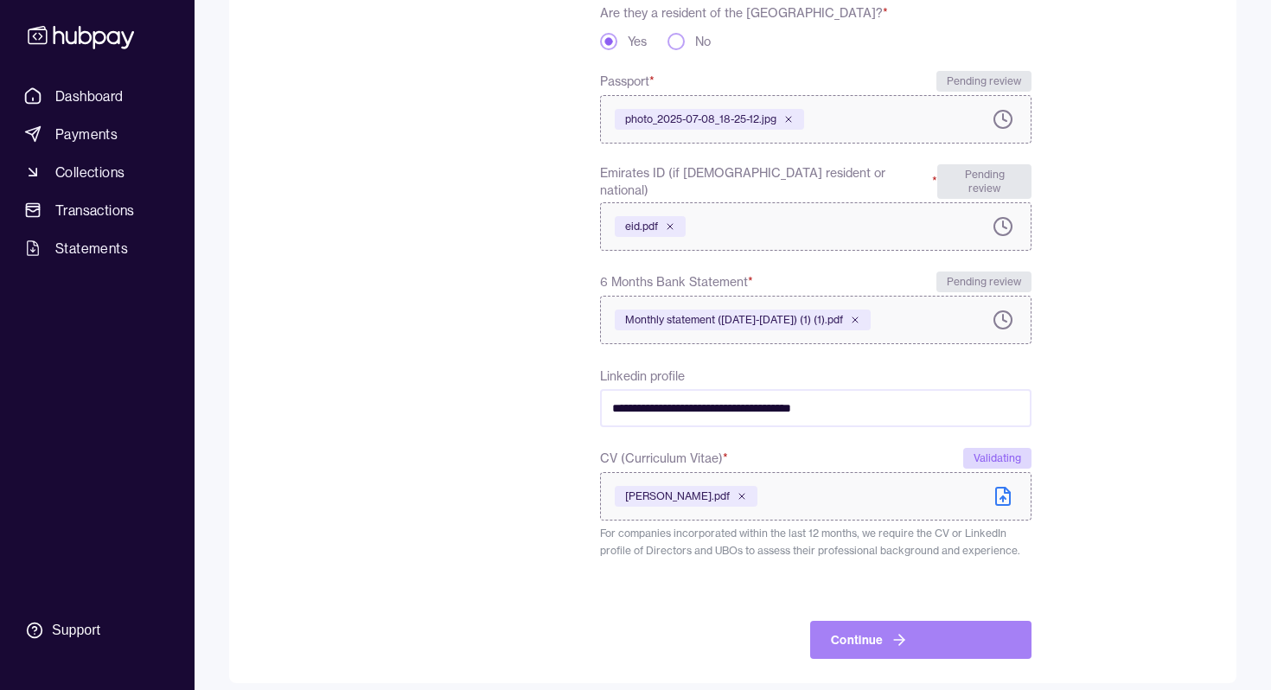
click at [955, 621] on button "Continue" at bounding box center [920, 640] width 221 height 38
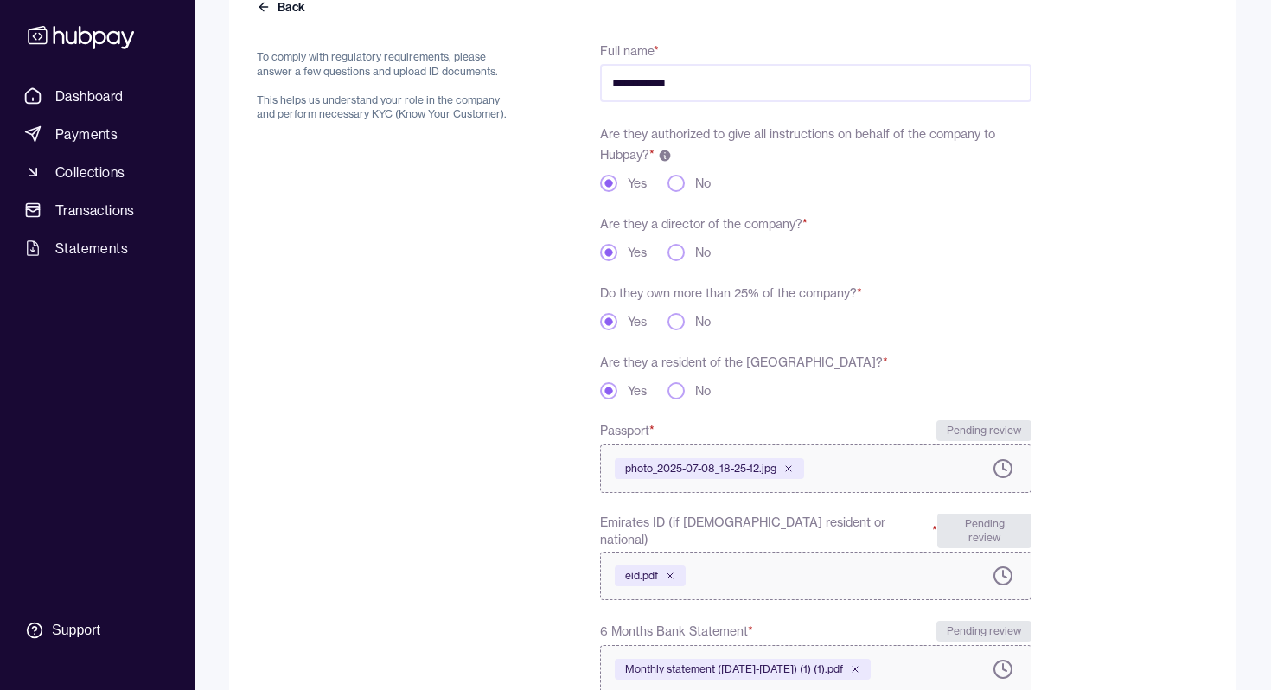
scroll to position [576, 0]
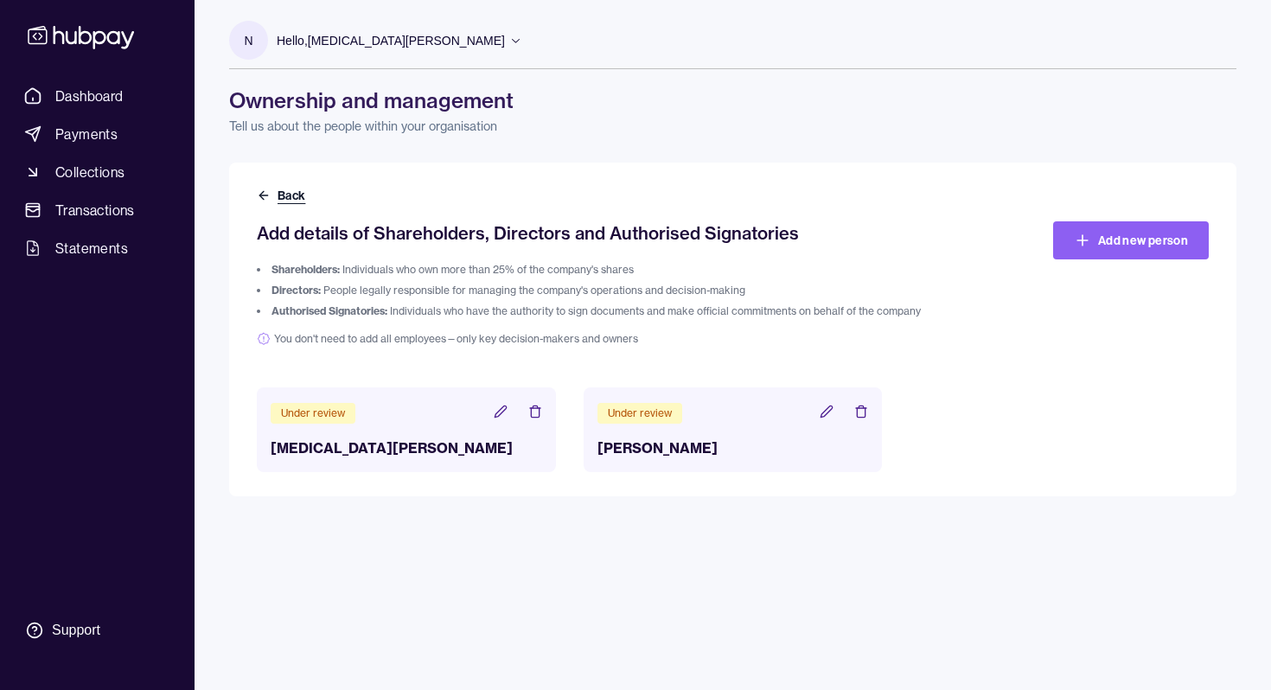
click at [284, 195] on button "Back" at bounding box center [283, 195] width 52 height 17
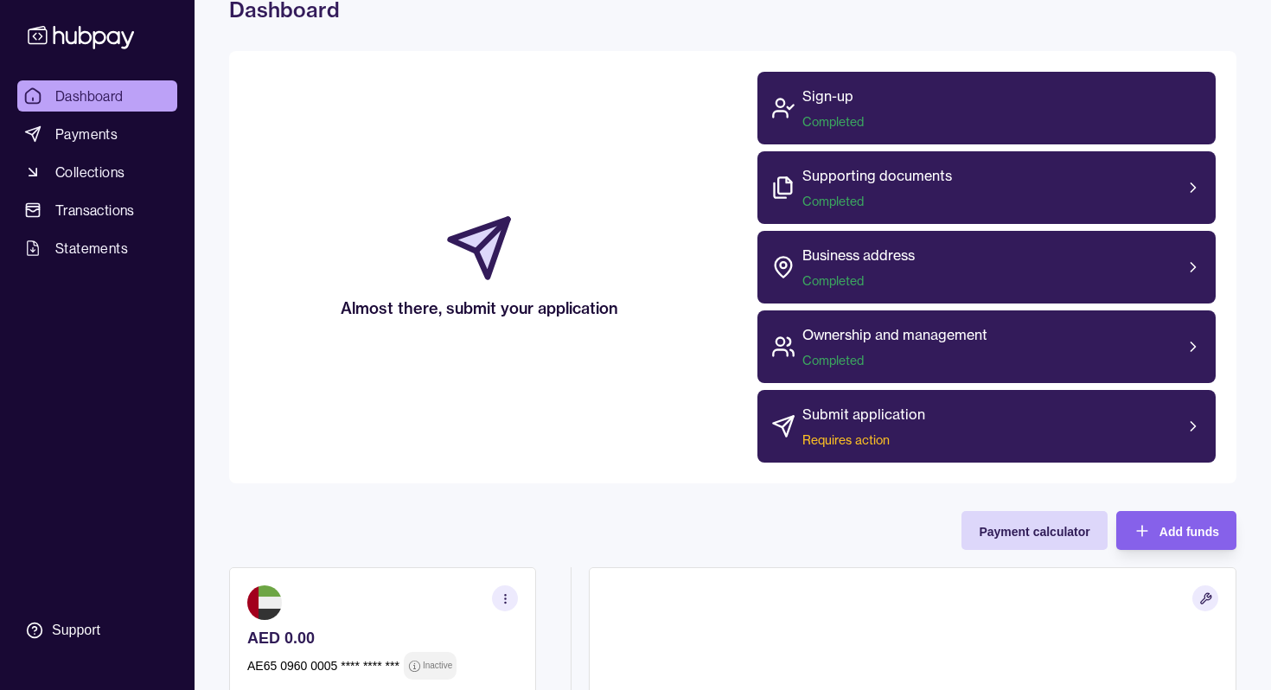
scroll to position [94, 0]
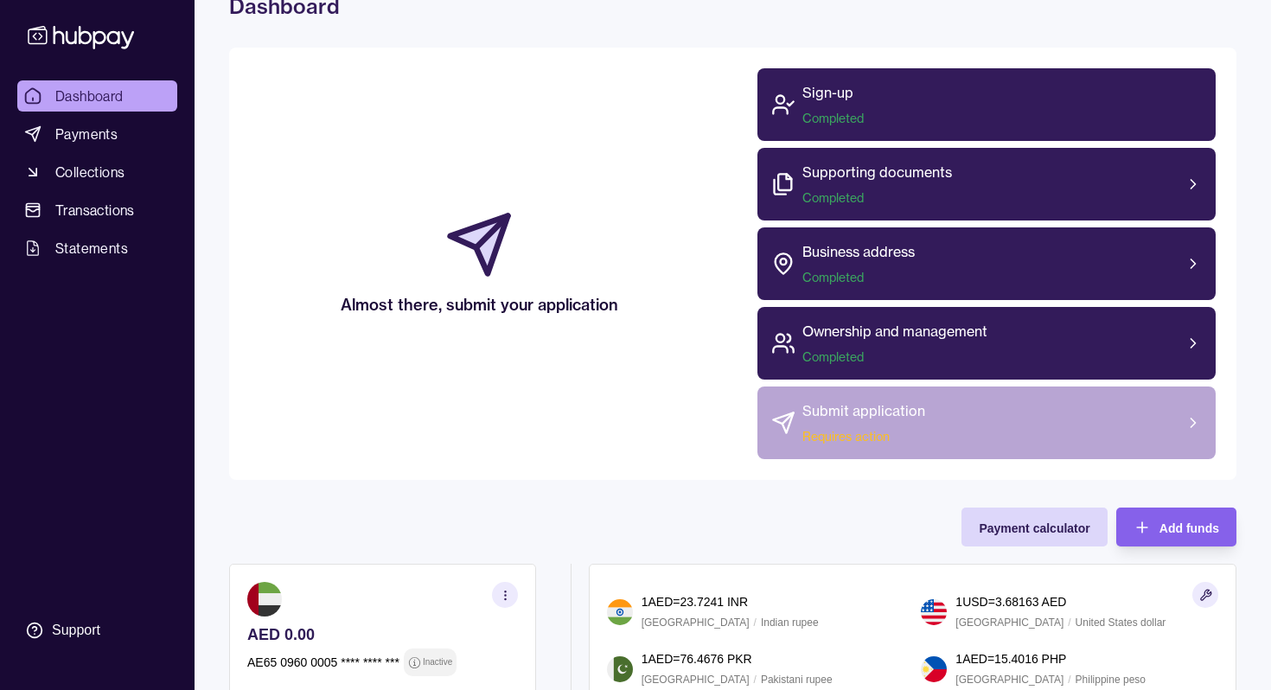
click at [835, 437] on span "Requires action" at bounding box center [863, 436] width 123 height 17
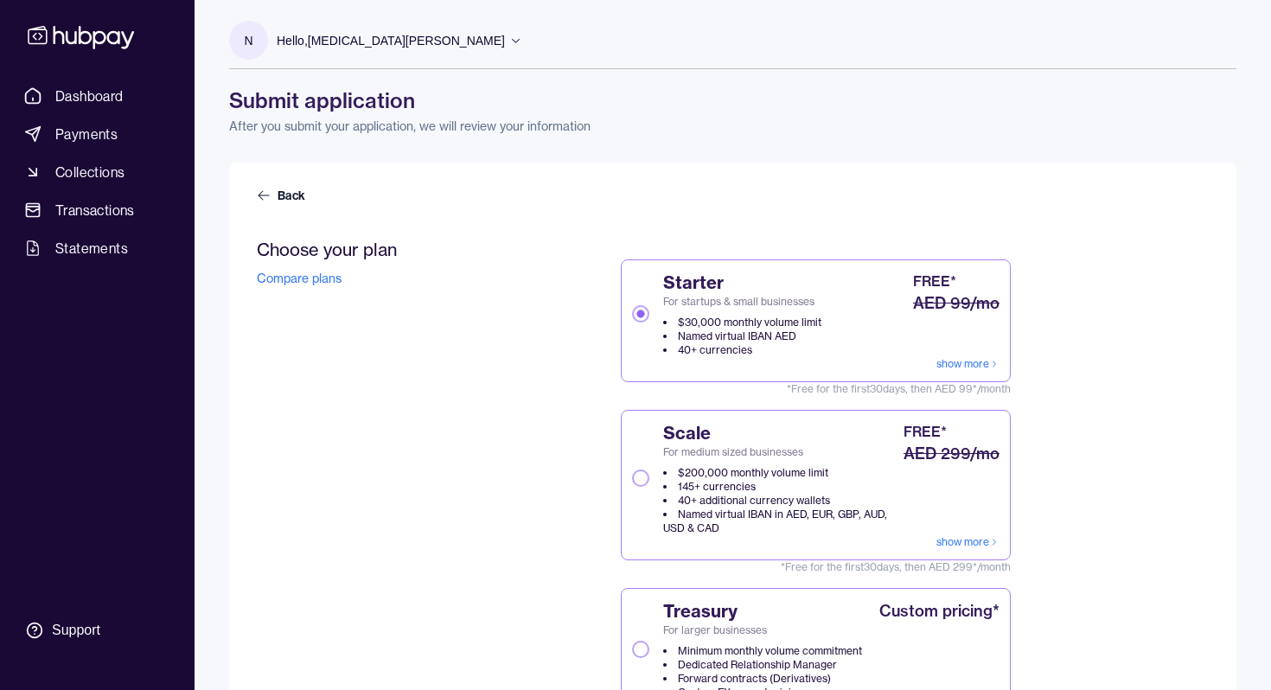
click at [969, 361] on link "show more" at bounding box center [967, 364] width 63 height 14
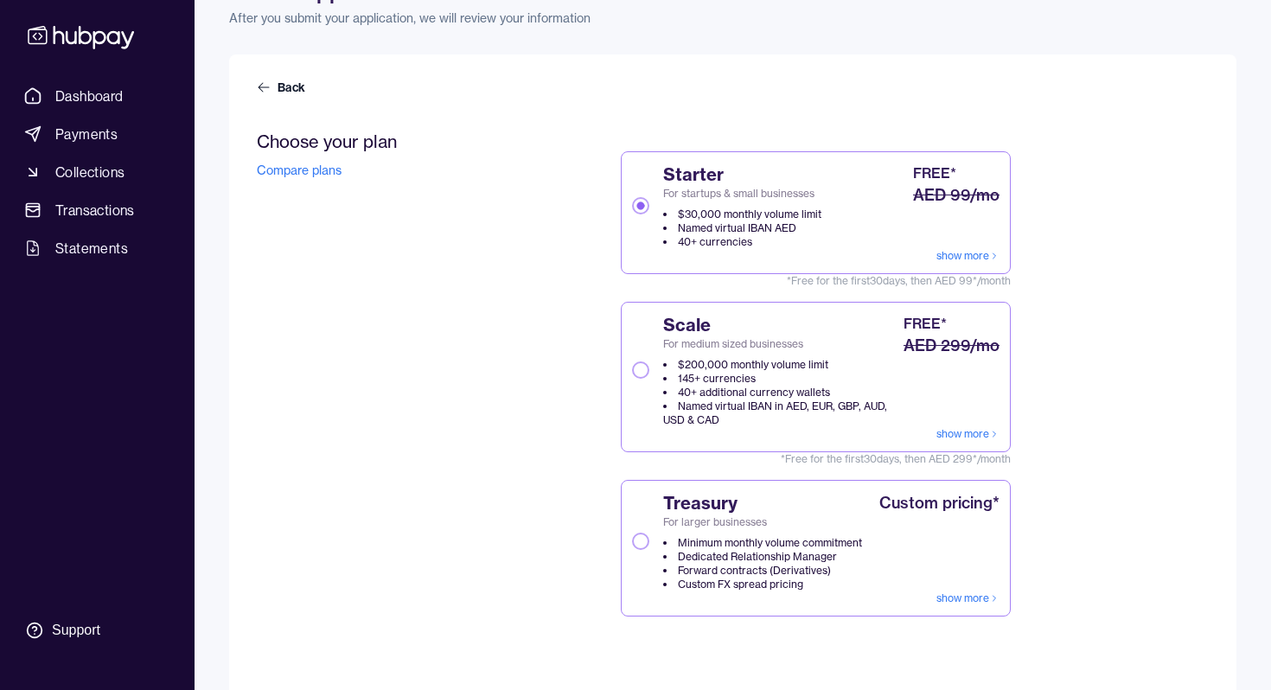
scroll to position [110, 0]
click at [653, 355] on div "Scale For medium sized businesses $200,000 monthly volume limit 145+ currencies…" at bounding box center [766, 368] width 268 height 114
click at [649, 360] on button "Scale For medium sized businesses $200,000 monthly volume limit 145+ currencies…" at bounding box center [640, 368] width 17 height 17
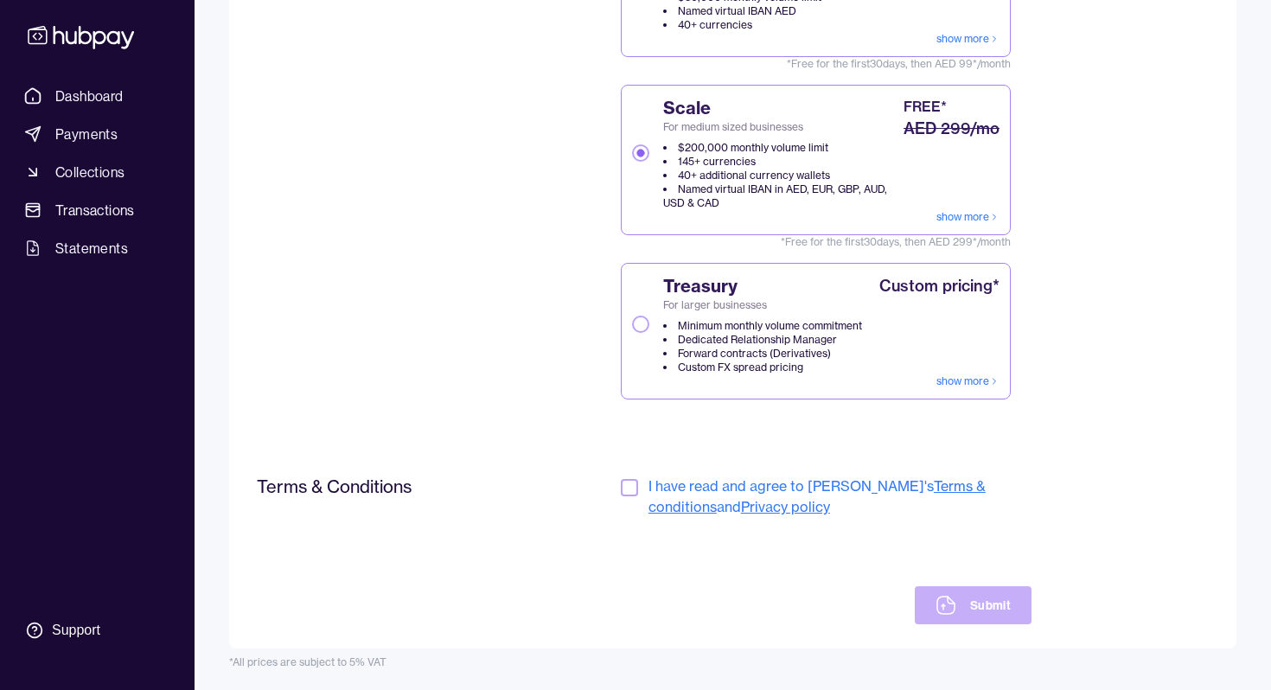
click at [625, 486] on button "button" at bounding box center [629, 487] width 17 height 17
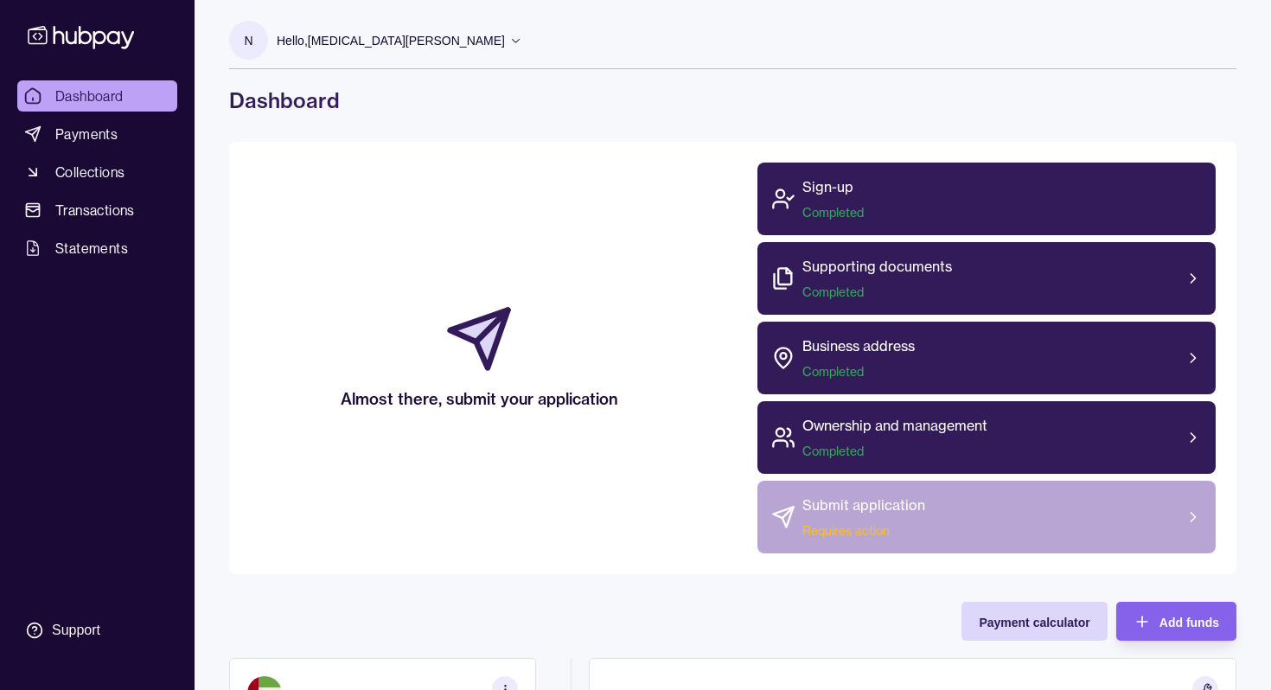
click at [825, 517] on div "Submit application Requires action" at bounding box center [863, 517] width 123 height 45
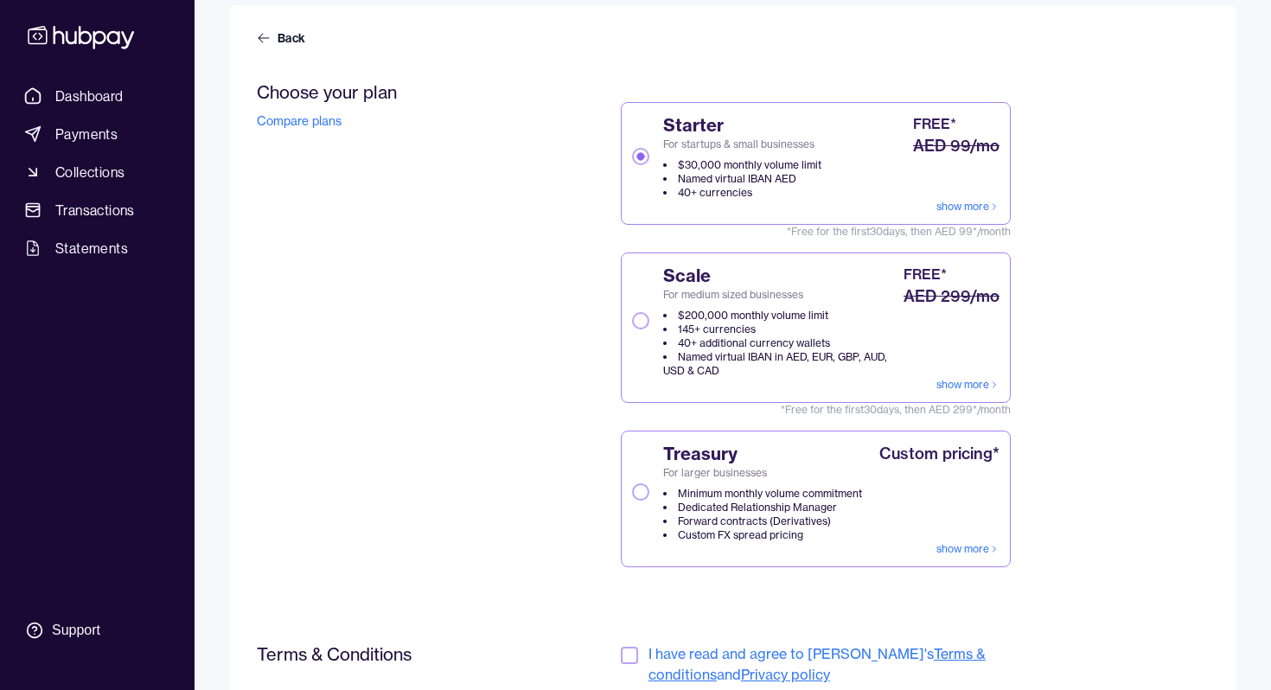
click at [659, 295] on div "Scale For medium sized businesses $200,000 monthly volume limit 145+ currencies…" at bounding box center [778, 321] width 244 height 114
click at [649, 312] on button "Scale For medium sized businesses $200,000 monthly volume limit 145+ currencies…" at bounding box center [640, 320] width 17 height 17
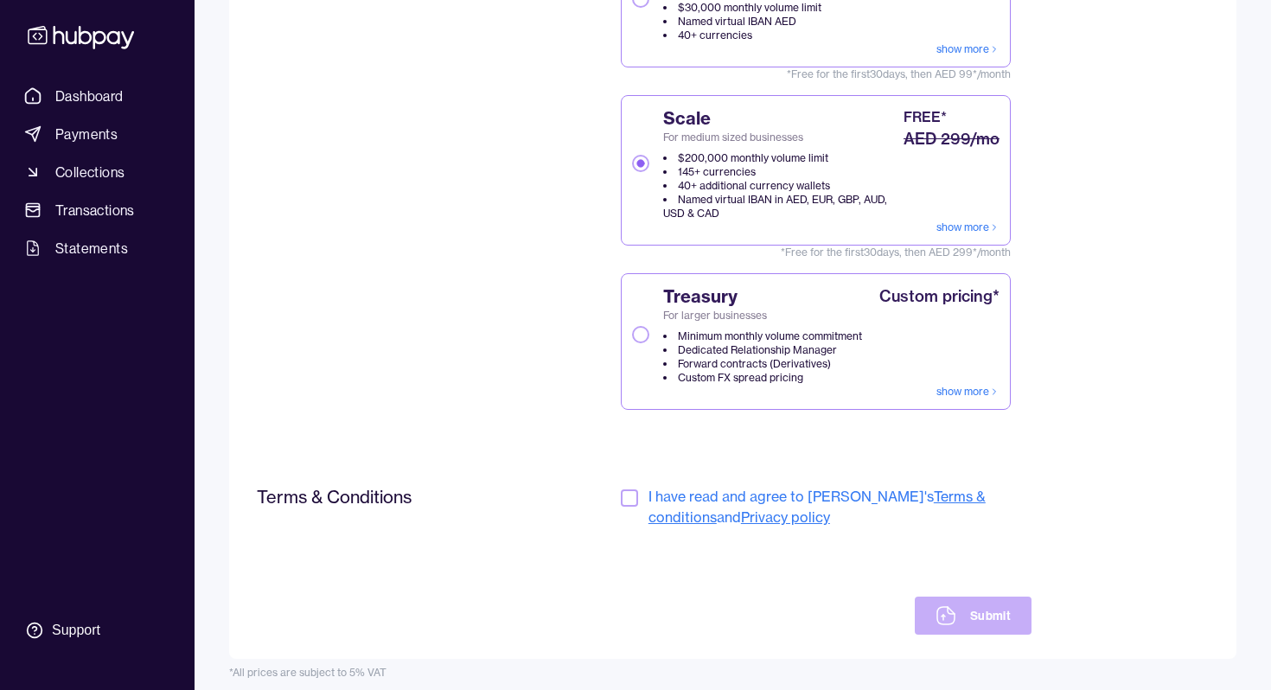
scroll to position [325, 0]
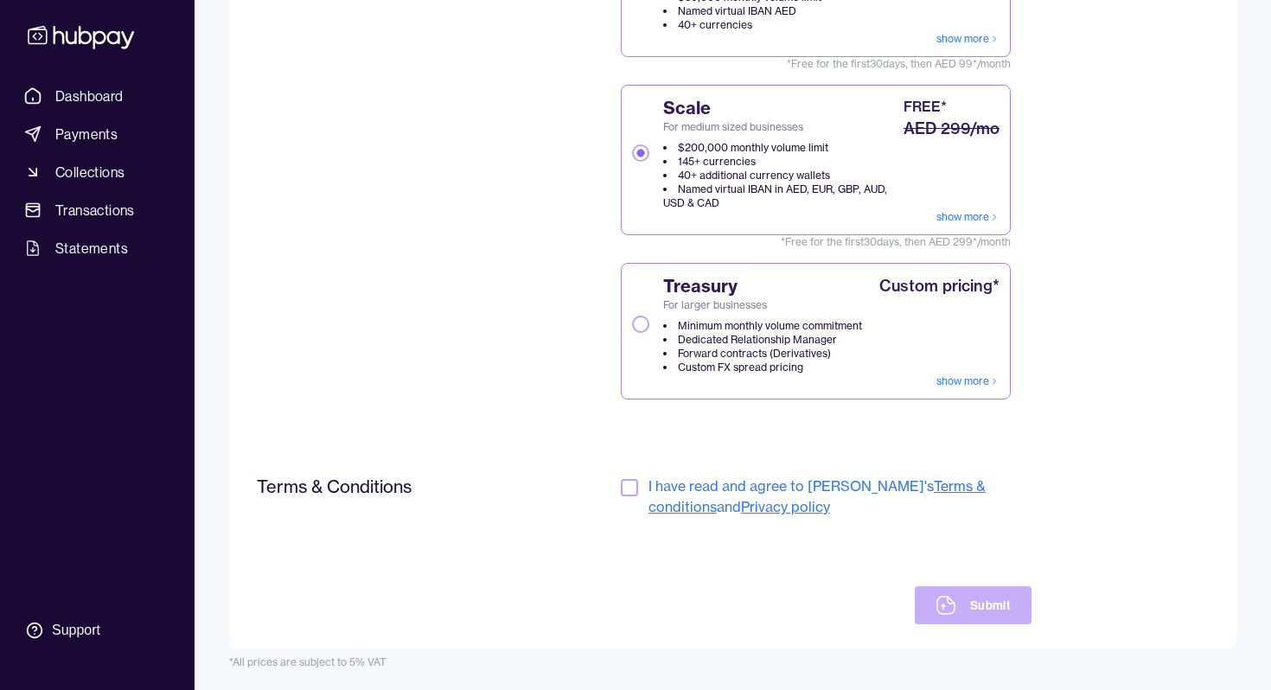
click at [624, 482] on button "button" at bounding box center [629, 487] width 17 height 17
click at [988, 603] on button "Submit" at bounding box center [973, 605] width 117 height 38
click at [974, 621] on button "Submit" at bounding box center [973, 605] width 117 height 38
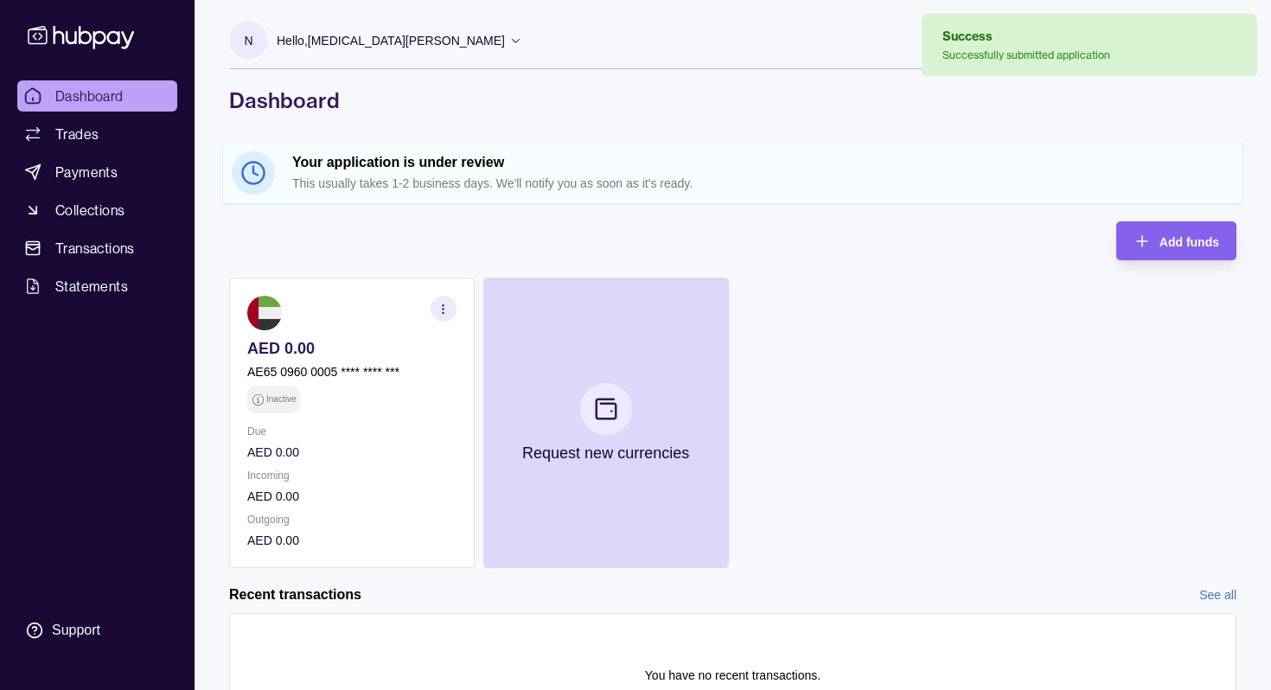
click at [433, 399] on div "AE65 0960 0005 **** **** *** Inactive" at bounding box center [351, 387] width 209 height 51
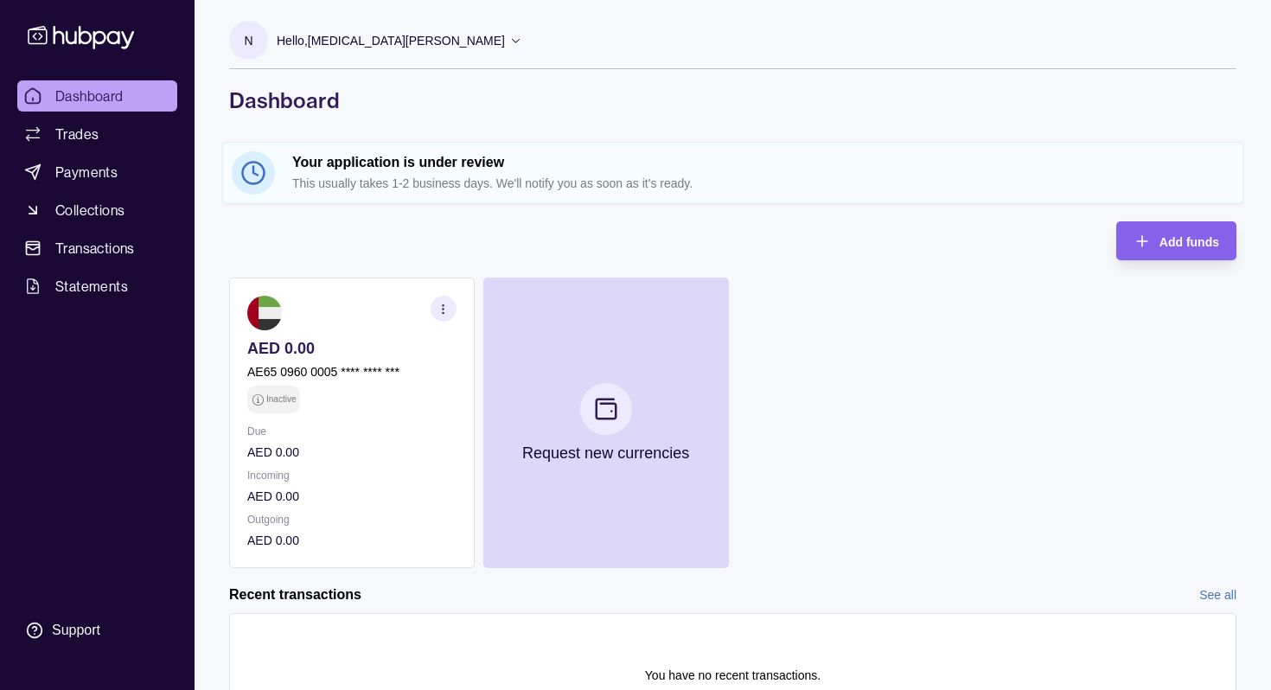
click at [446, 314] on icon "button" at bounding box center [443, 309] width 13 height 13
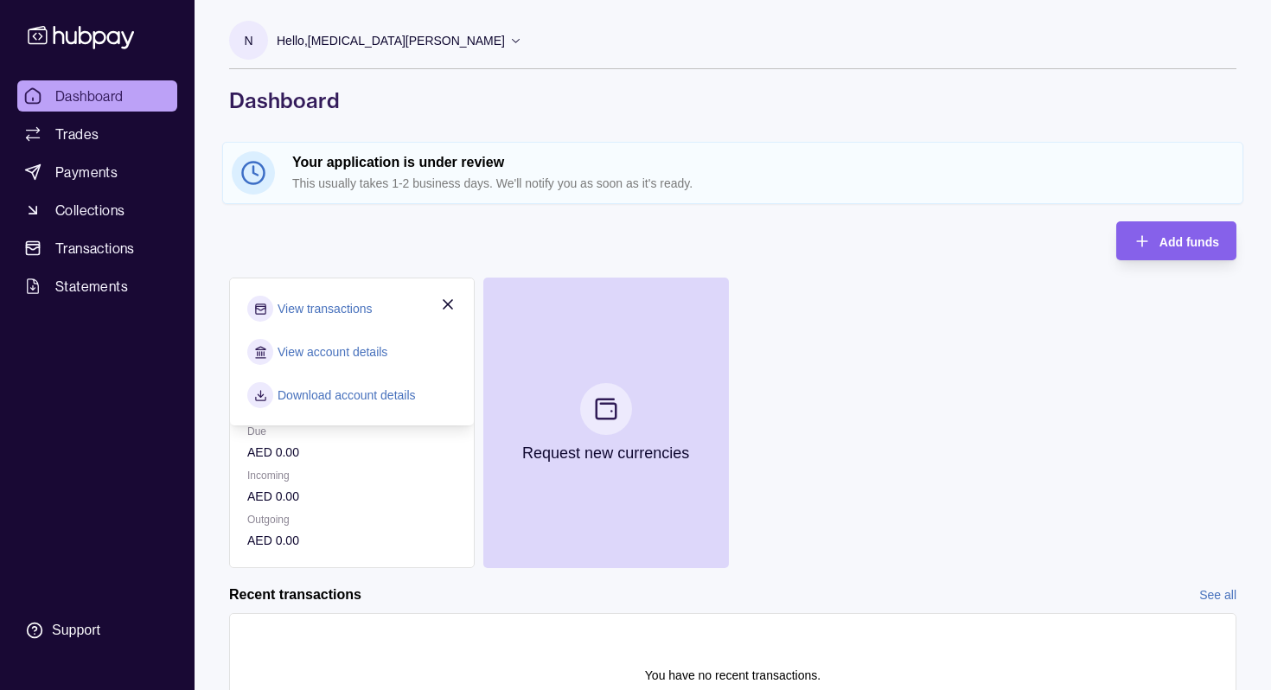
click at [327, 350] on link "View account details" at bounding box center [333, 351] width 110 height 19
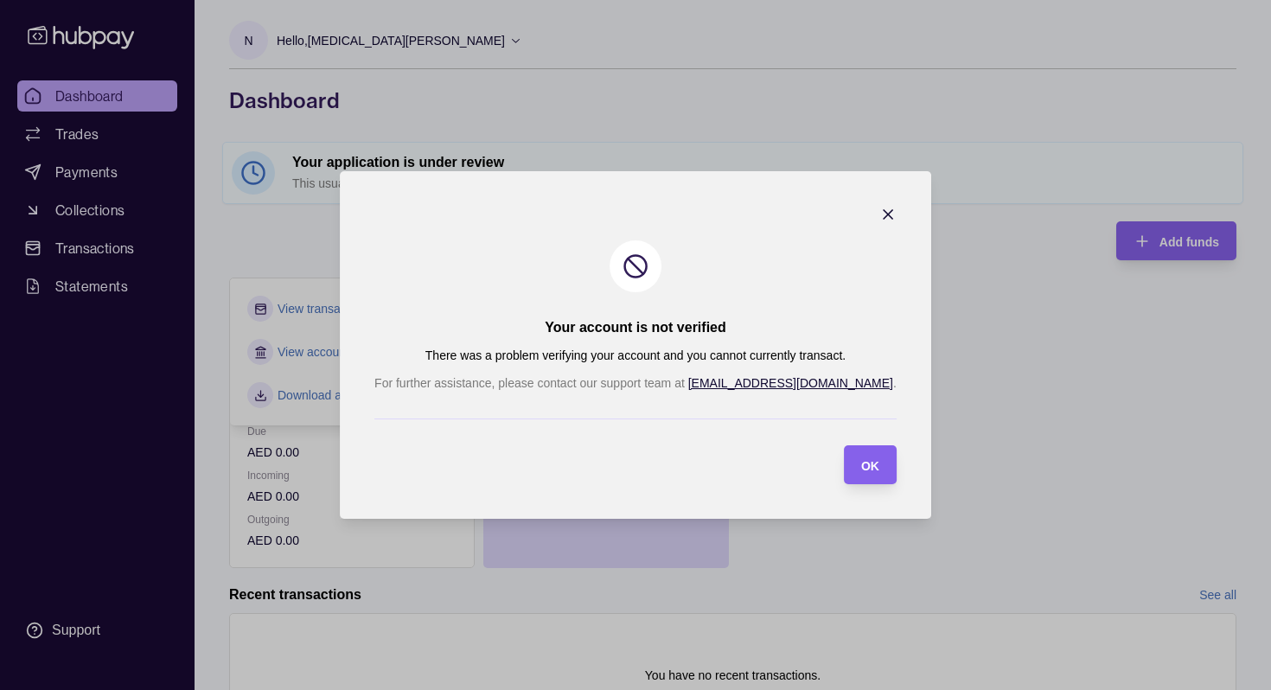
click at [879, 212] on icon "button" at bounding box center [887, 214] width 17 height 17
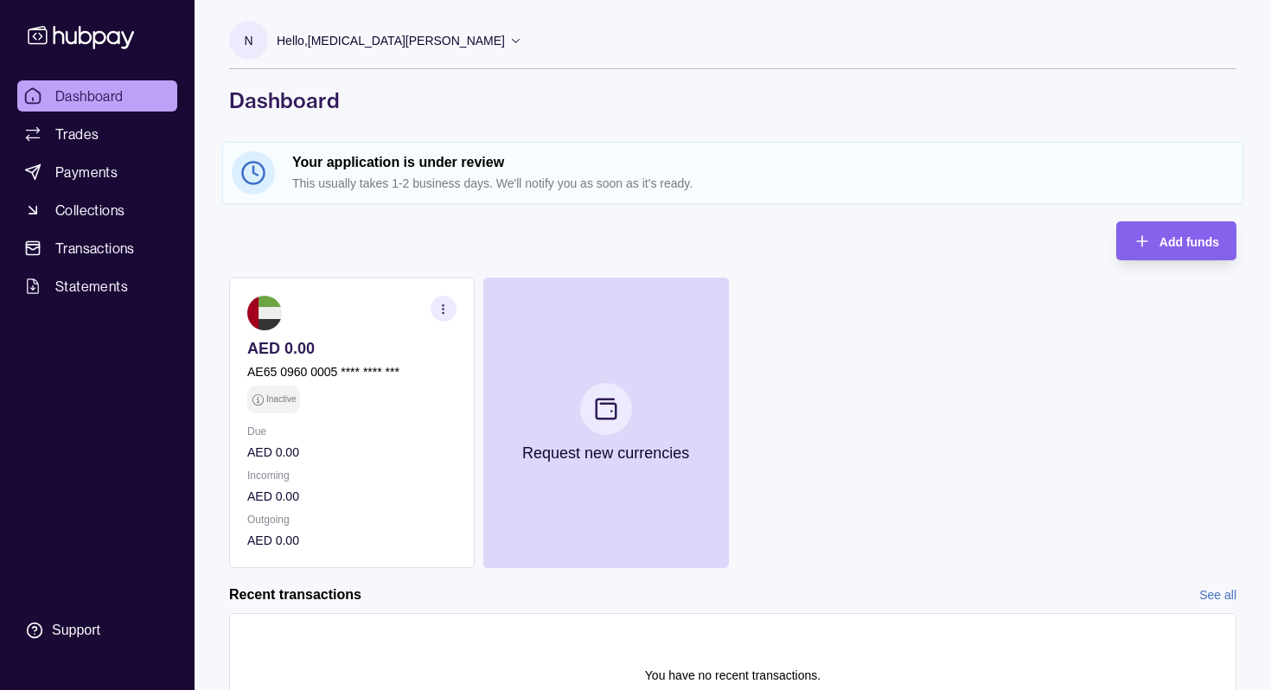
click at [509, 38] on icon at bounding box center [515, 40] width 13 height 13
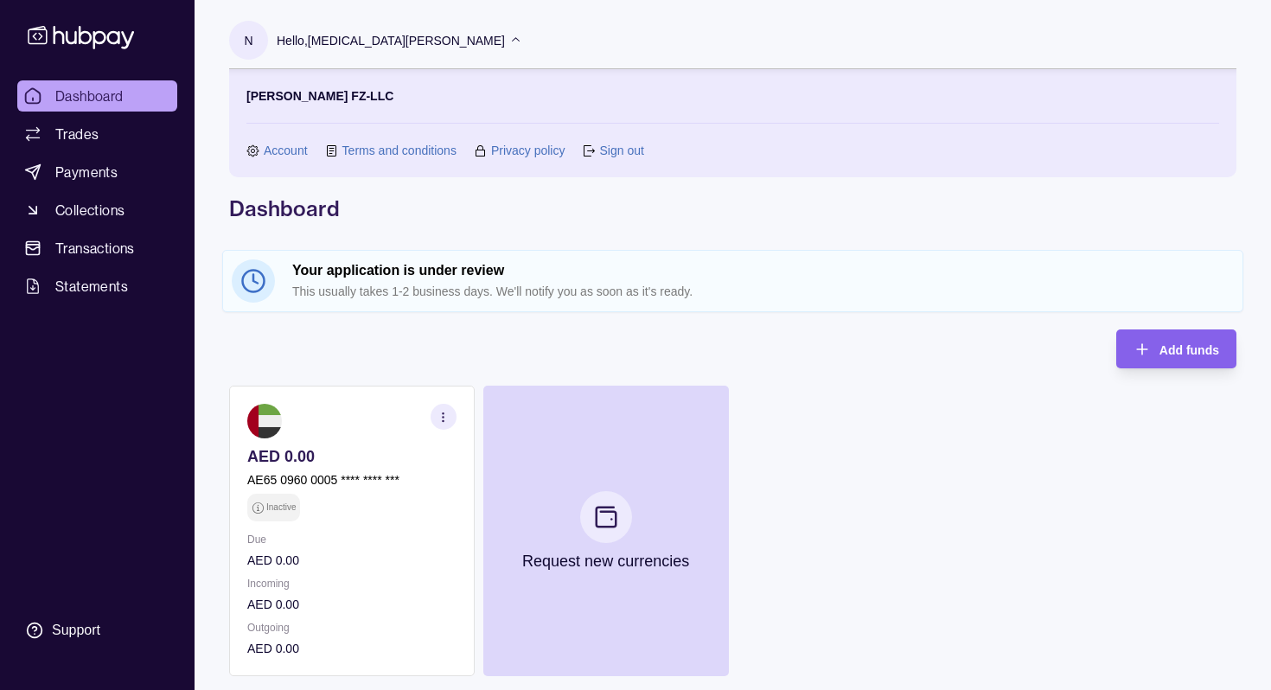
click at [399, 42] on div "Hello, Nikita Zhuchkov" at bounding box center [400, 40] width 246 height 36
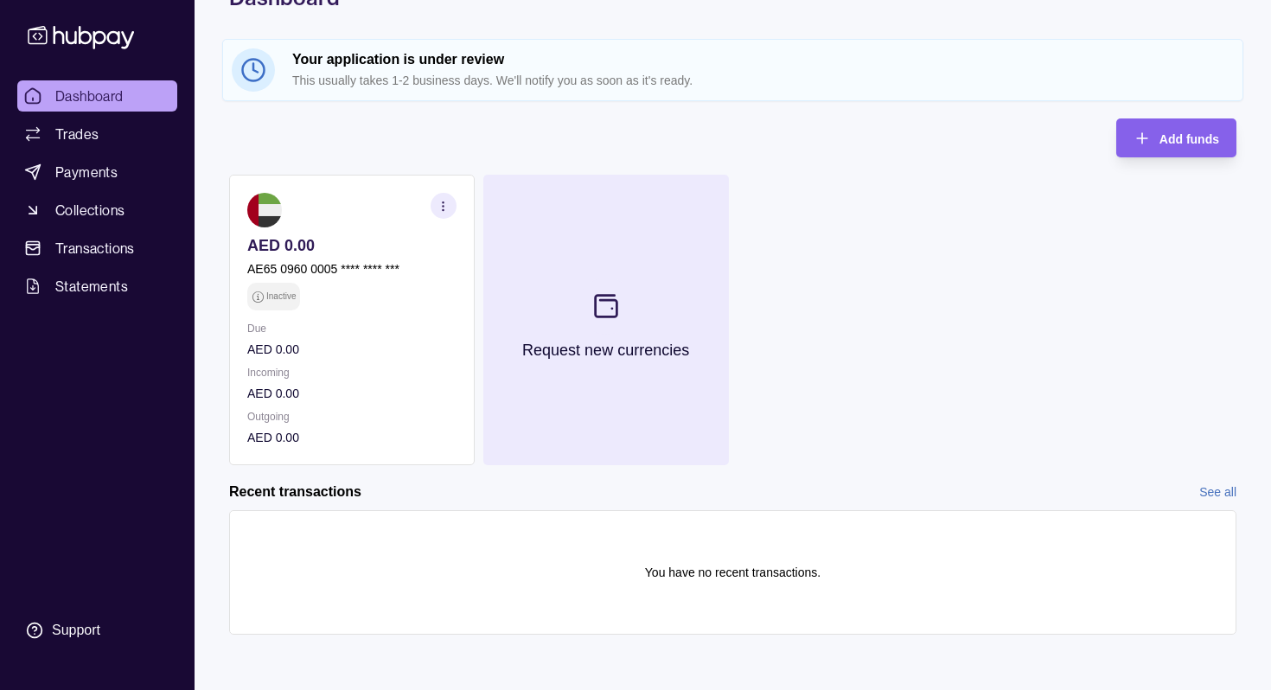
scroll to position [103, 0]
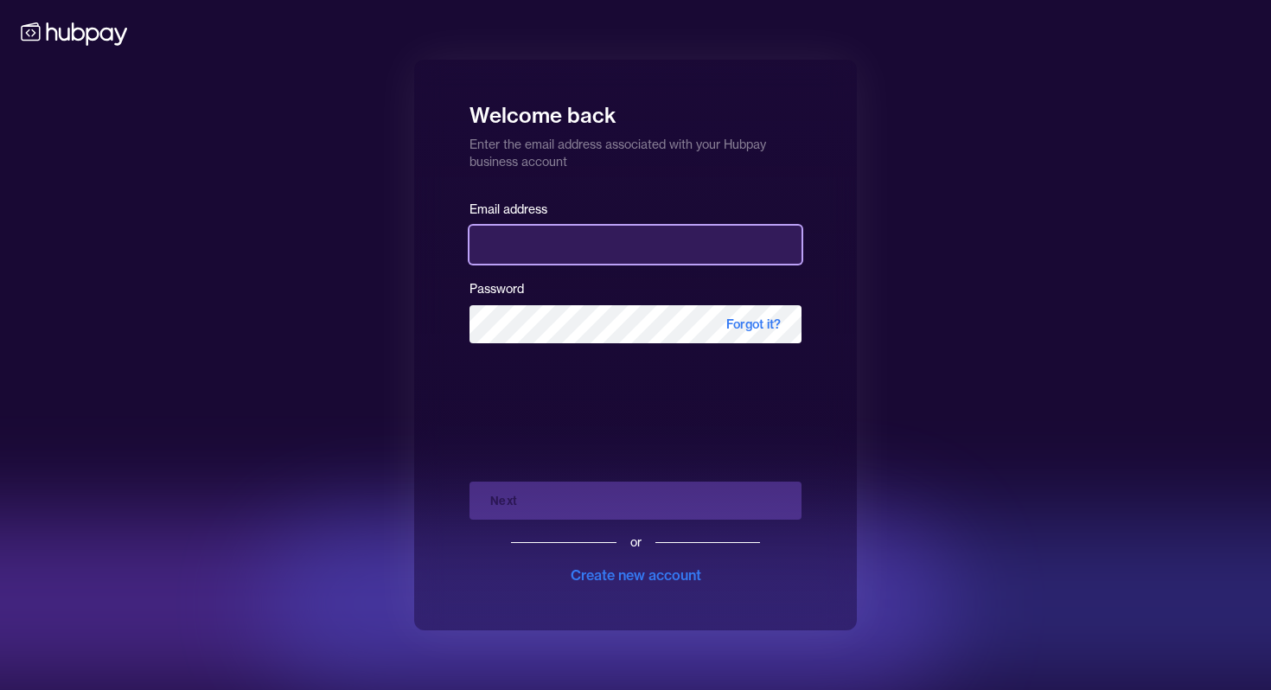
click at [598, 252] on input "email" at bounding box center [635, 245] width 332 height 38
type input "**********"
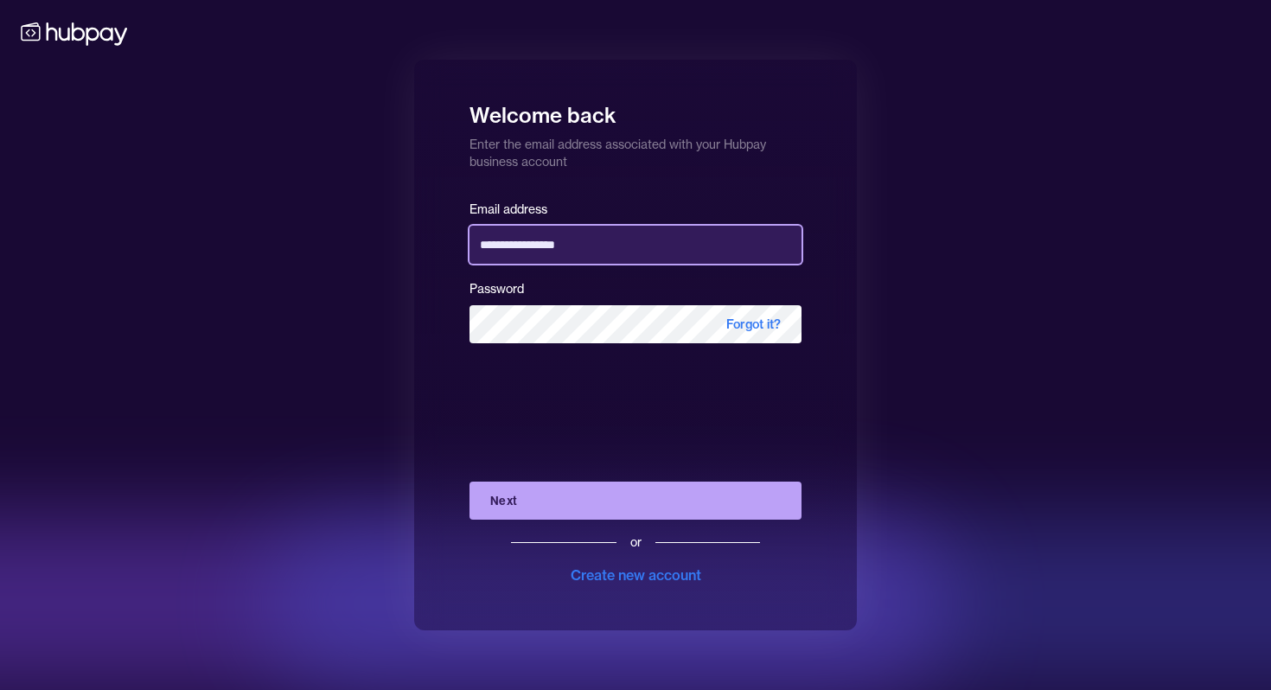
click at [469, 482] on button "Next" at bounding box center [635, 501] width 332 height 38
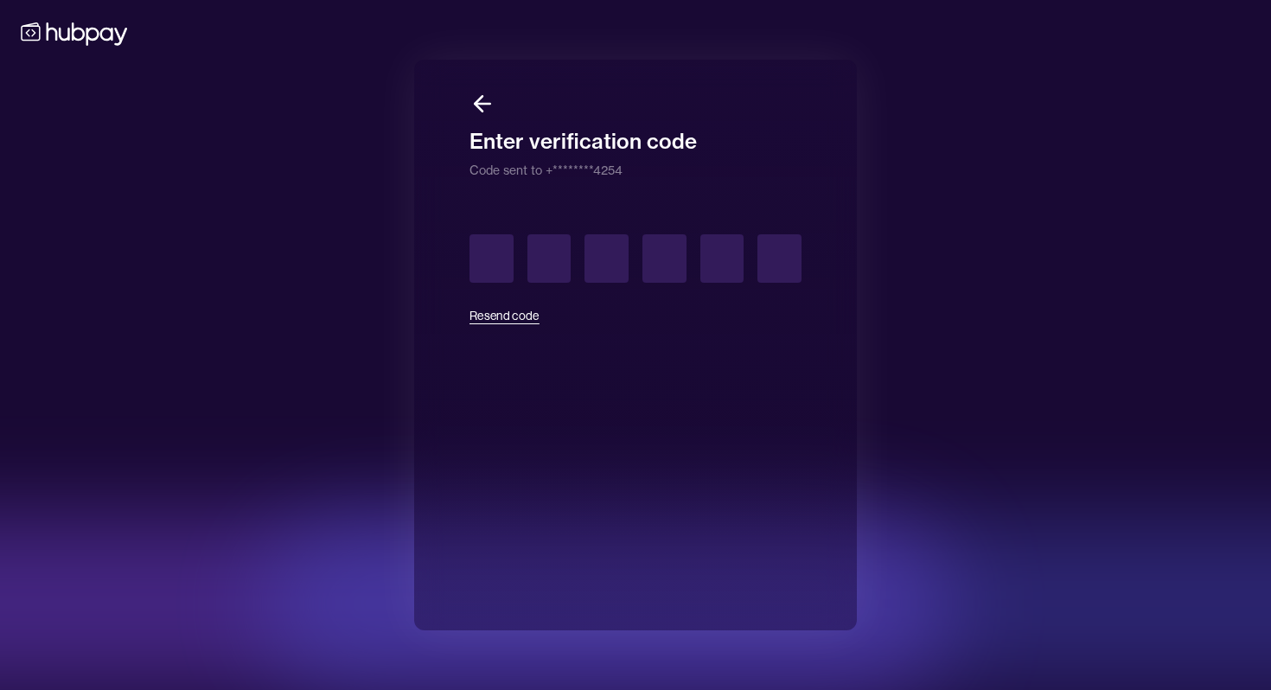
type input "*"
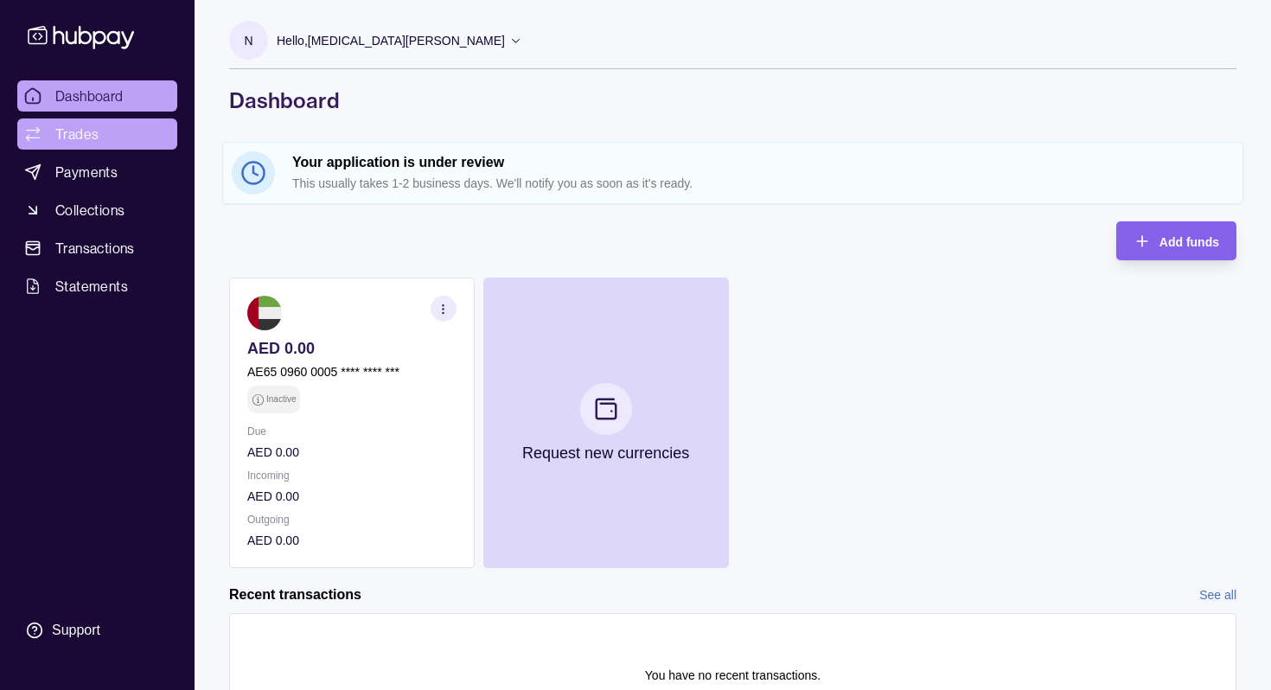
click at [90, 132] on span "Trades" at bounding box center [76, 134] width 43 height 21
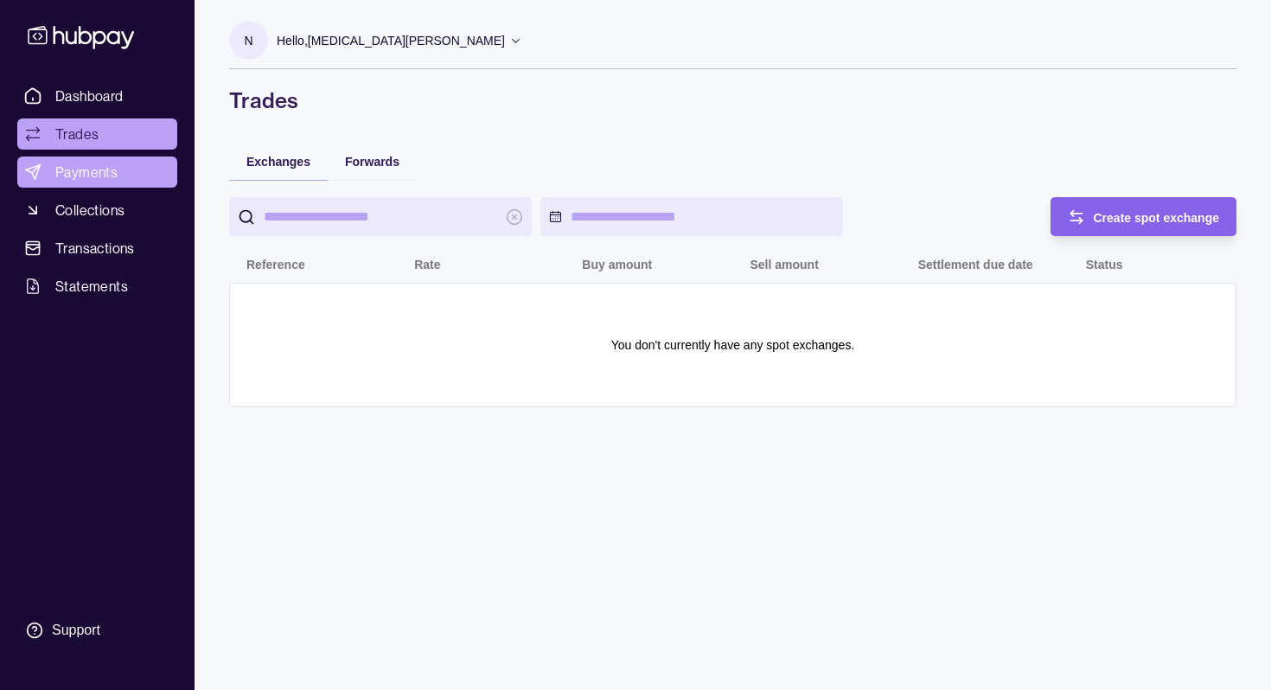
click at [86, 168] on span "Payments" at bounding box center [86, 172] width 62 height 21
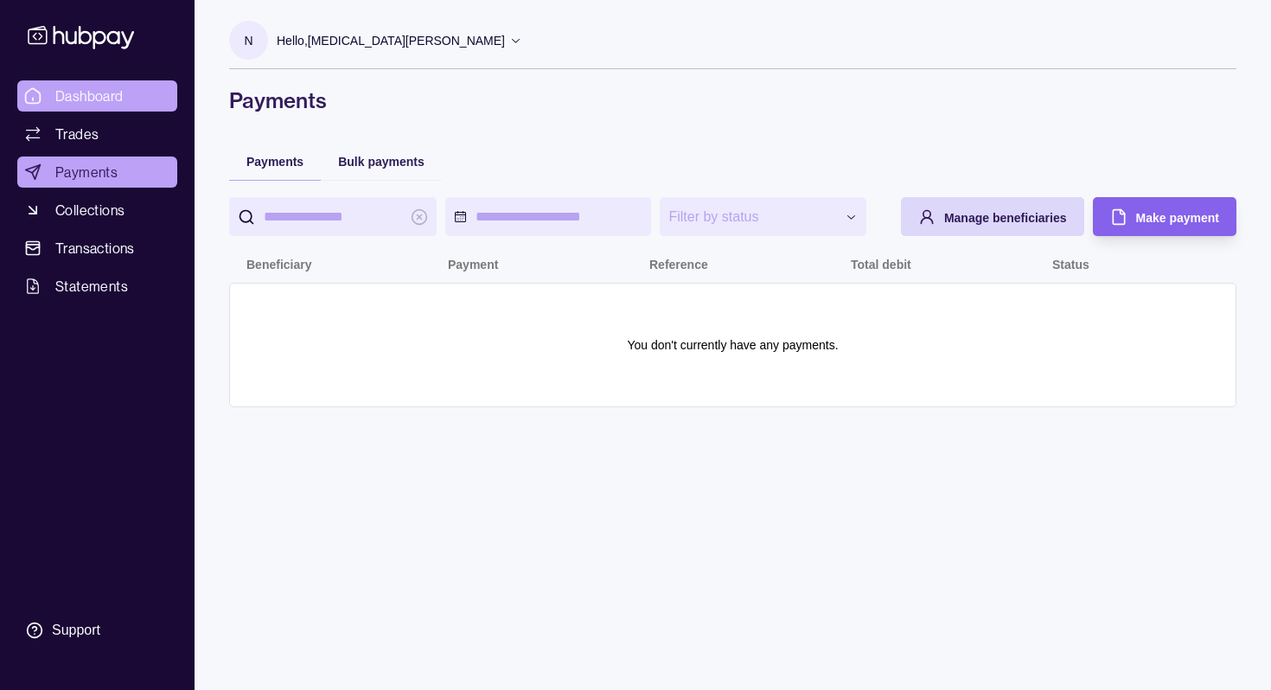
click at [146, 94] on link "Dashboard" at bounding box center [97, 95] width 160 height 31
